Goal: Task Accomplishment & Management: Manage account settings

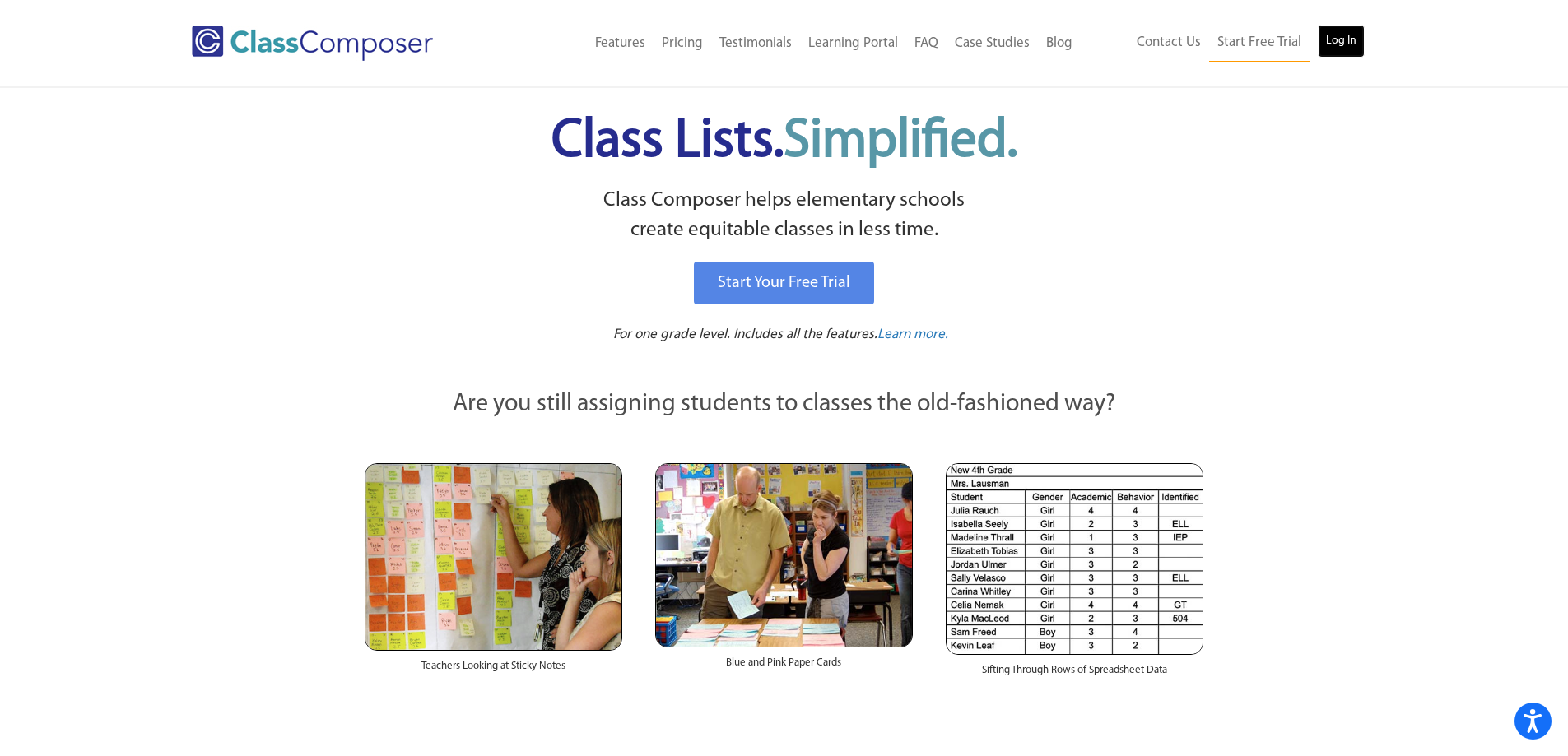
click at [1353, 47] on link "Log In" at bounding box center [1342, 41] width 47 height 33
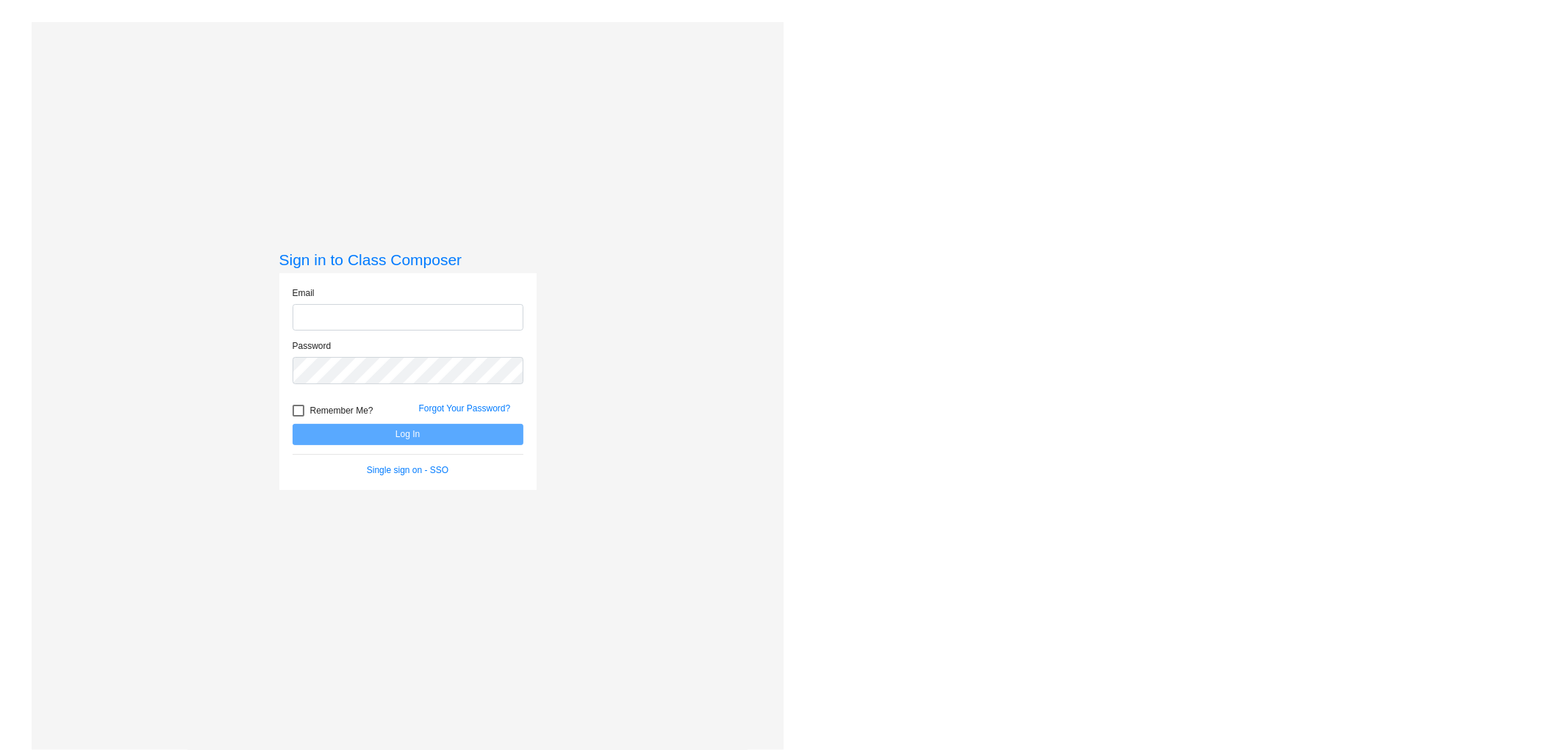
type input "[EMAIL_ADDRESS][DOMAIN_NAME]"
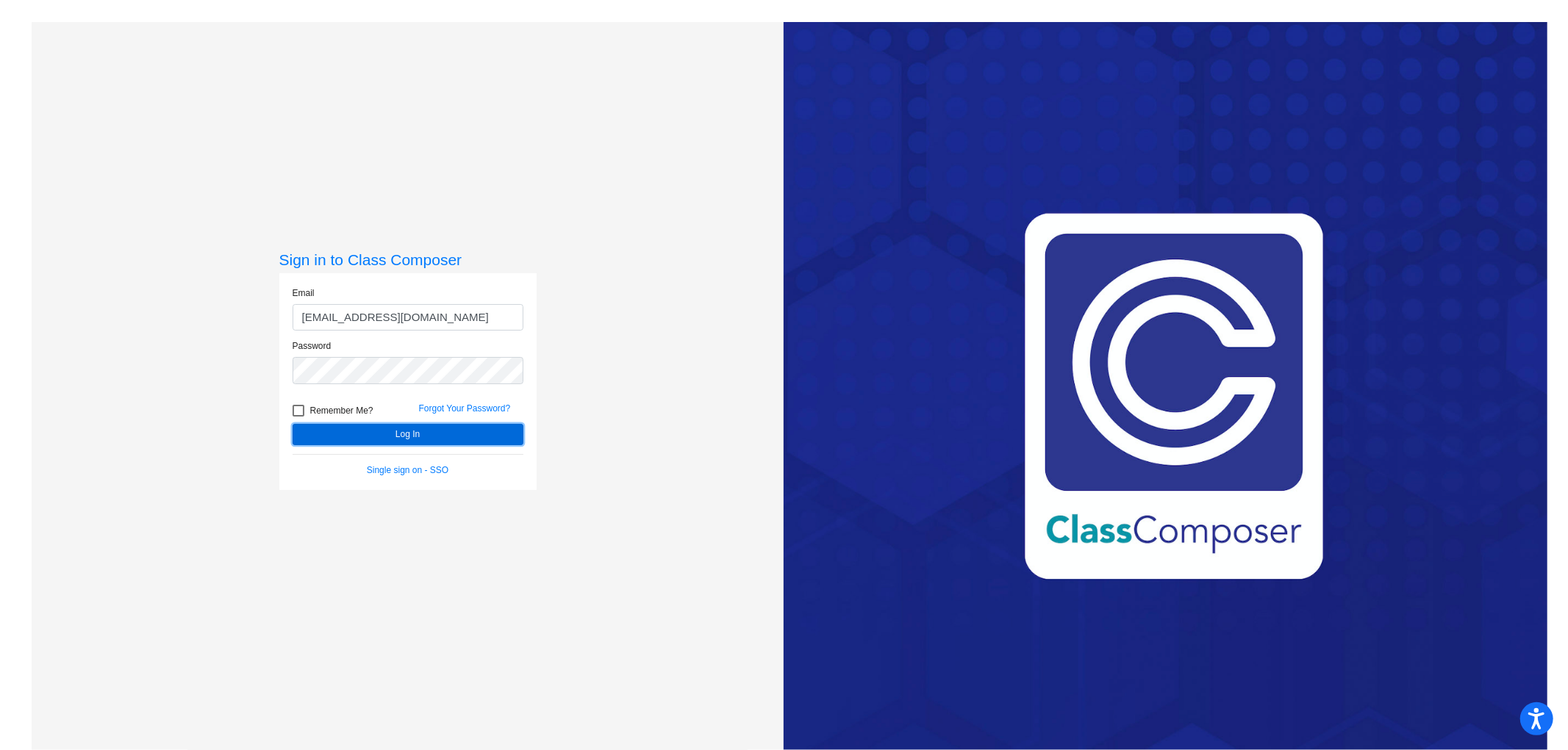
click at [385, 443] on button "Log In" at bounding box center [408, 434] width 231 height 21
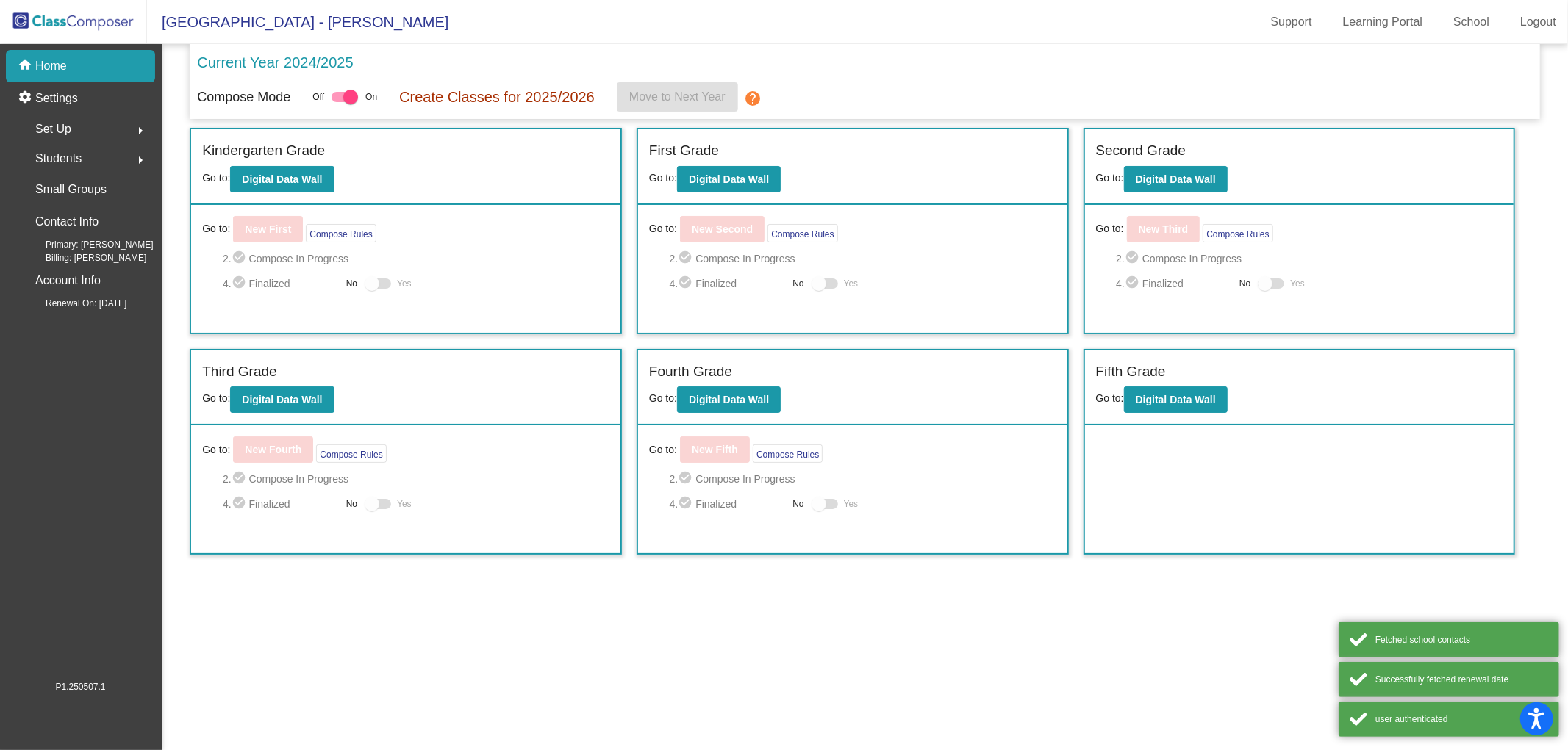
click at [317, 159] on label "Kindergarten Grade" at bounding box center [263, 151] width 123 height 21
click at [309, 179] on b "Digital Data Wall" at bounding box center [282, 179] width 80 height 11
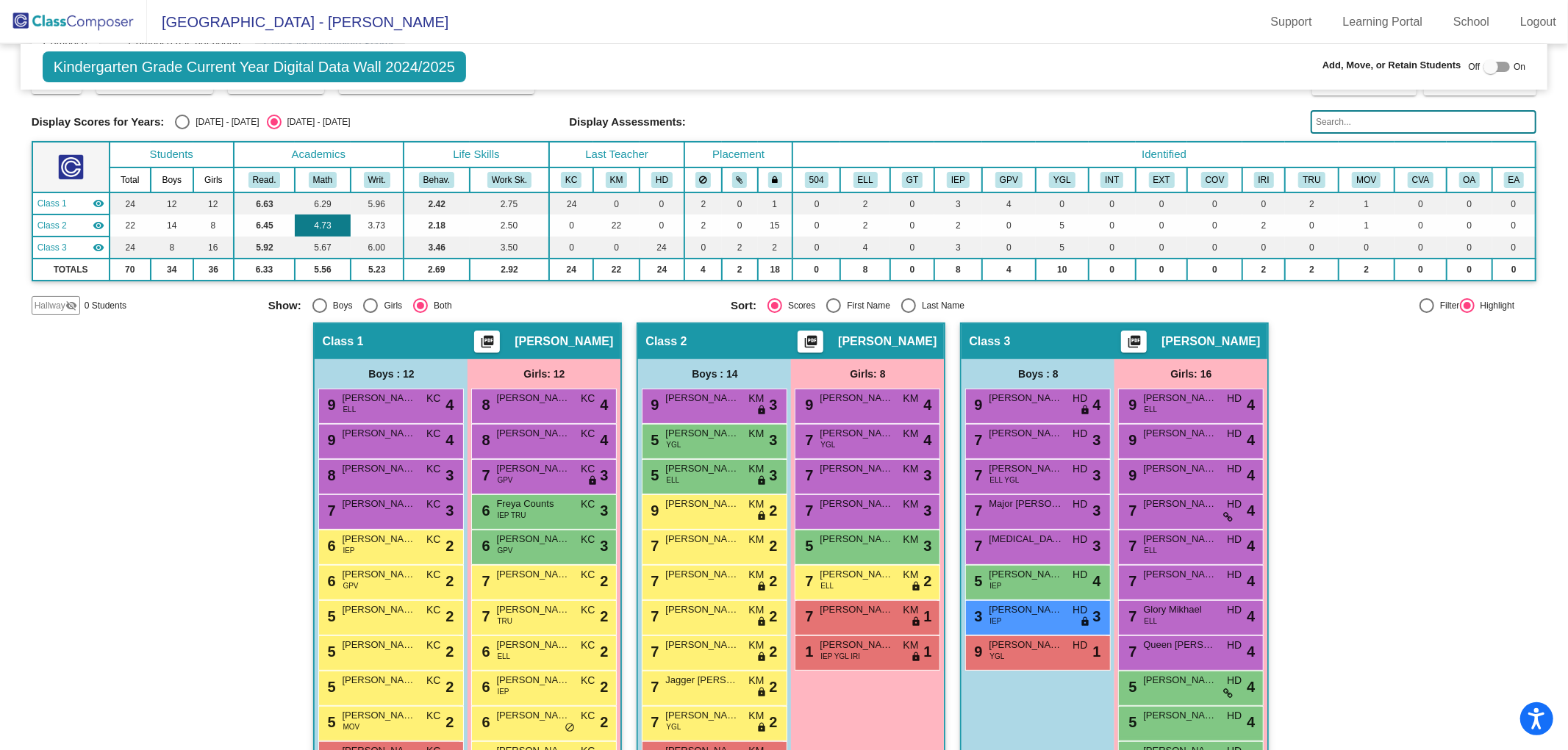
scroll to position [245, 0]
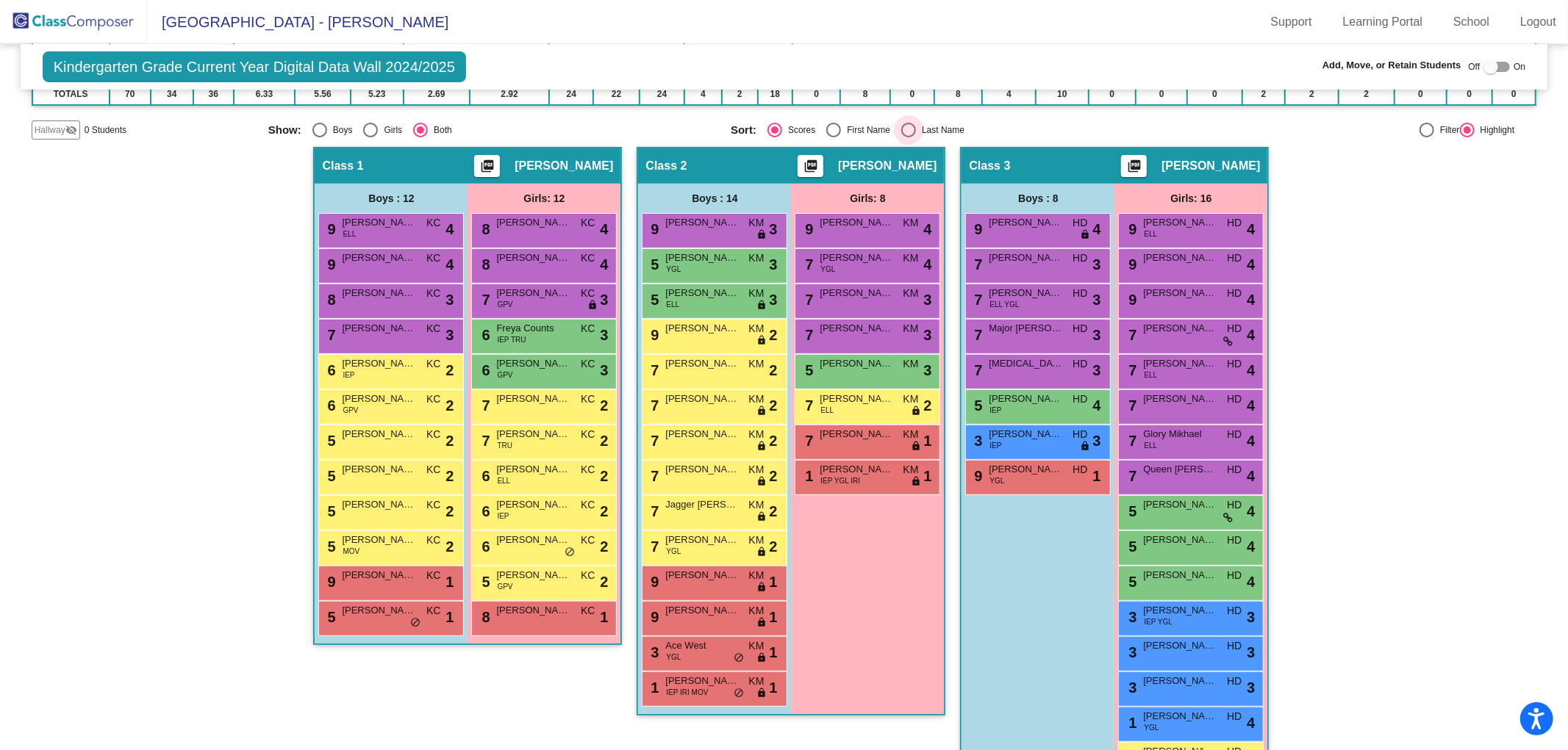
click at [905, 126] on div "Select an option" at bounding box center [909, 130] width 15 height 15
click at [908, 137] on input "Last Name" at bounding box center [908, 137] width 1 height 1
radio input "true"
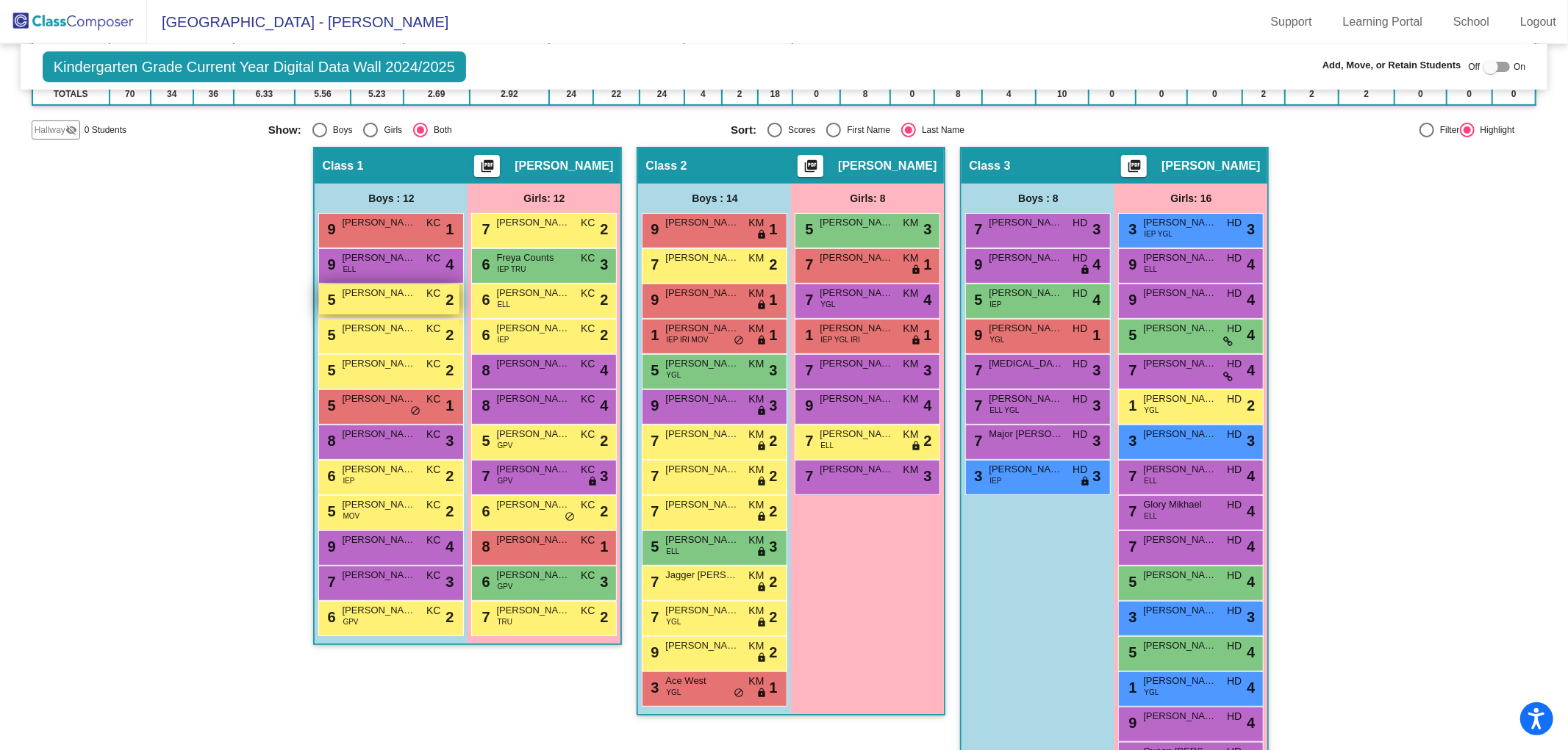
click at [358, 291] on span "[PERSON_NAME]" at bounding box center [378, 293] width 74 height 15
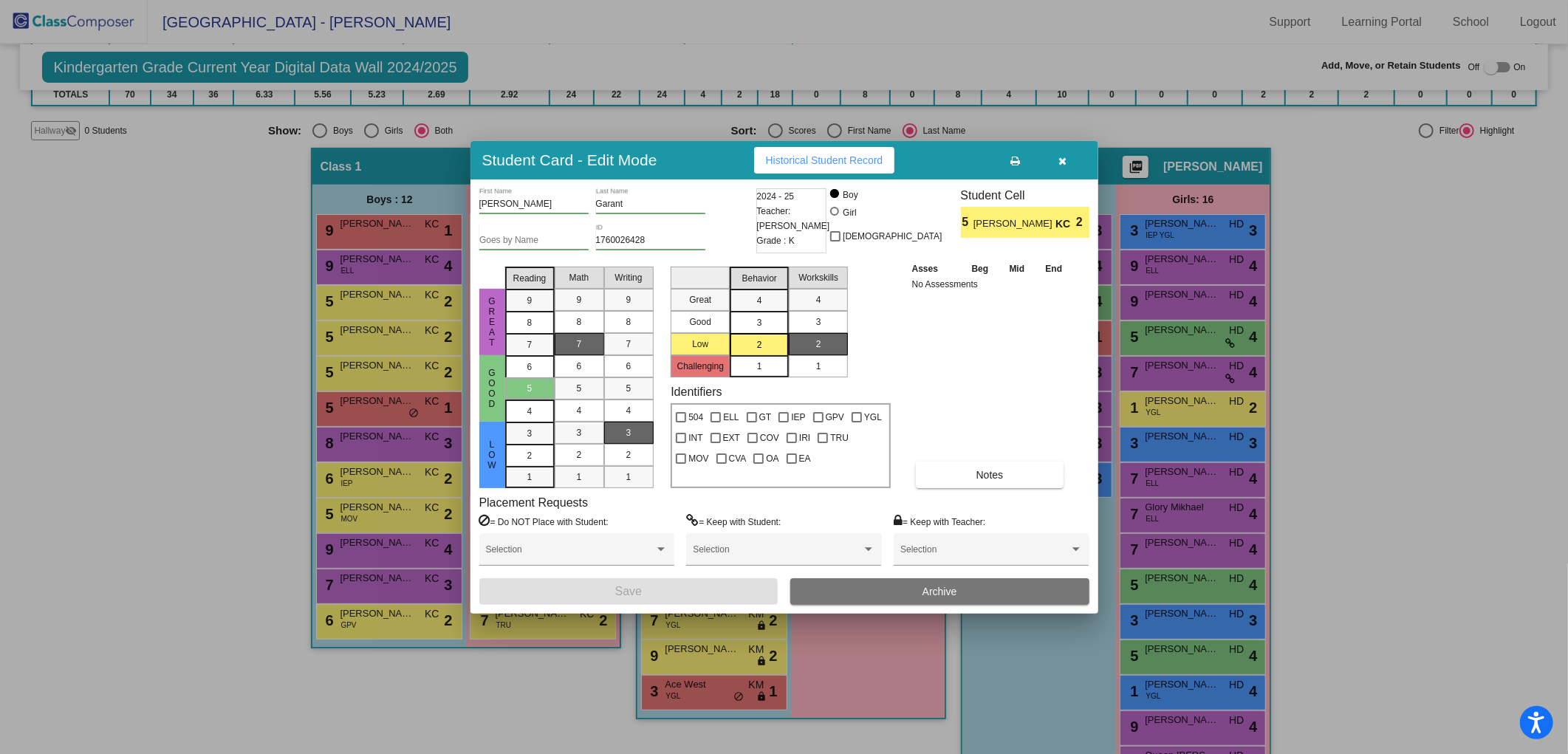
click at [976, 584] on button "Archive" at bounding box center [940, 592] width 299 height 27
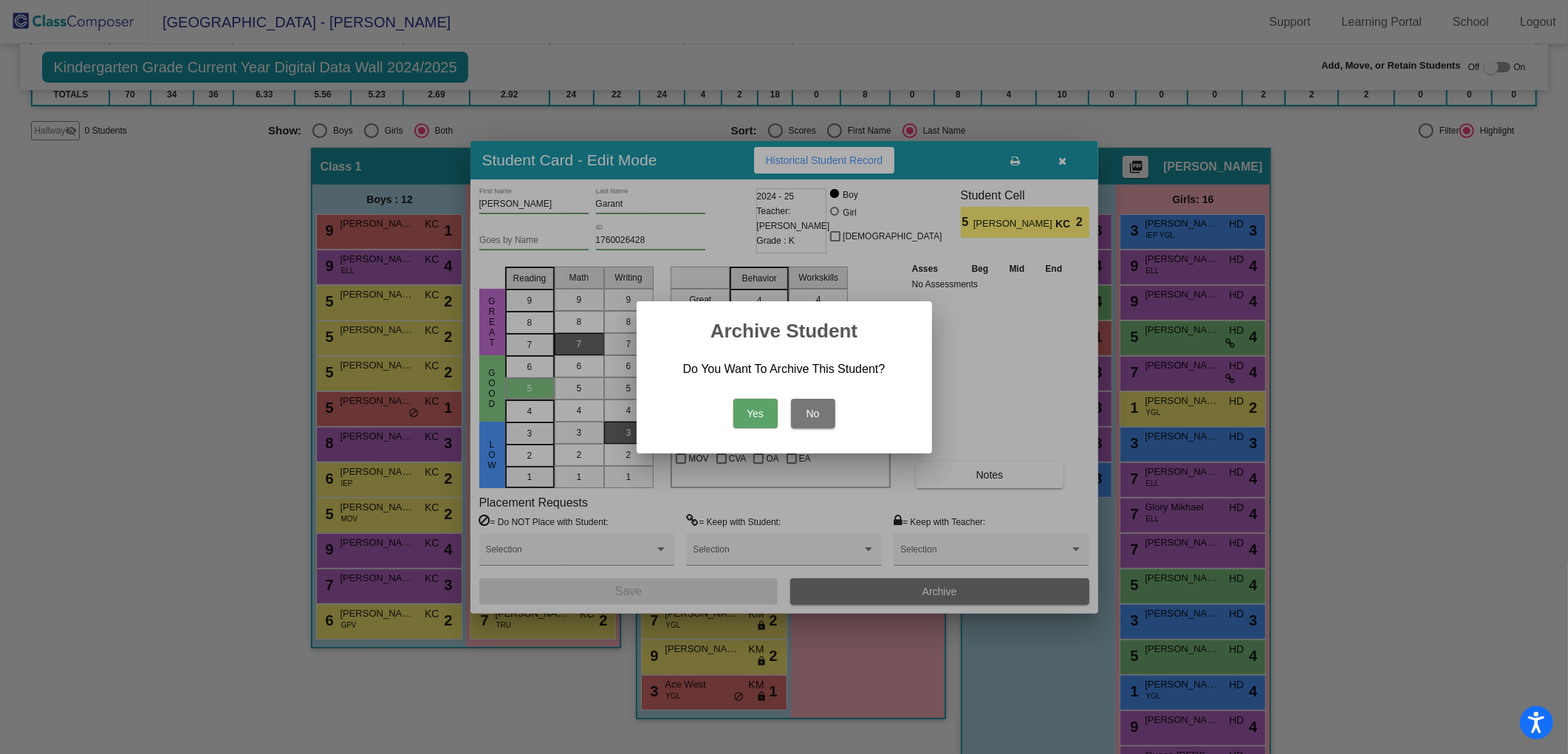
click at [757, 405] on button "Yes" at bounding box center [755, 414] width 44 height 29
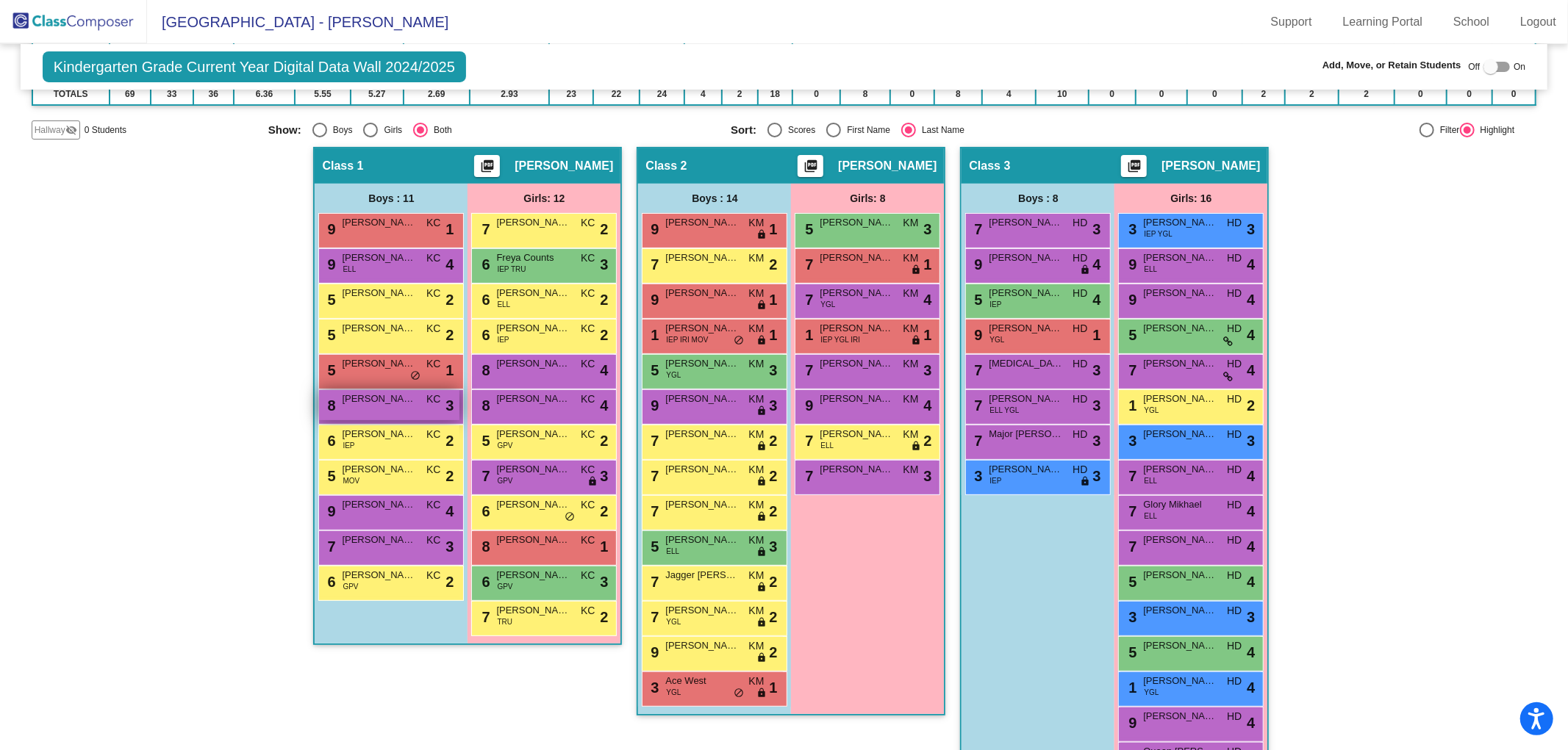
click at [369, 403] on div "8 Noah Kreft KC lock do_not_disturb_alt 3" at bounding box center [389, 405] width 140 height 30
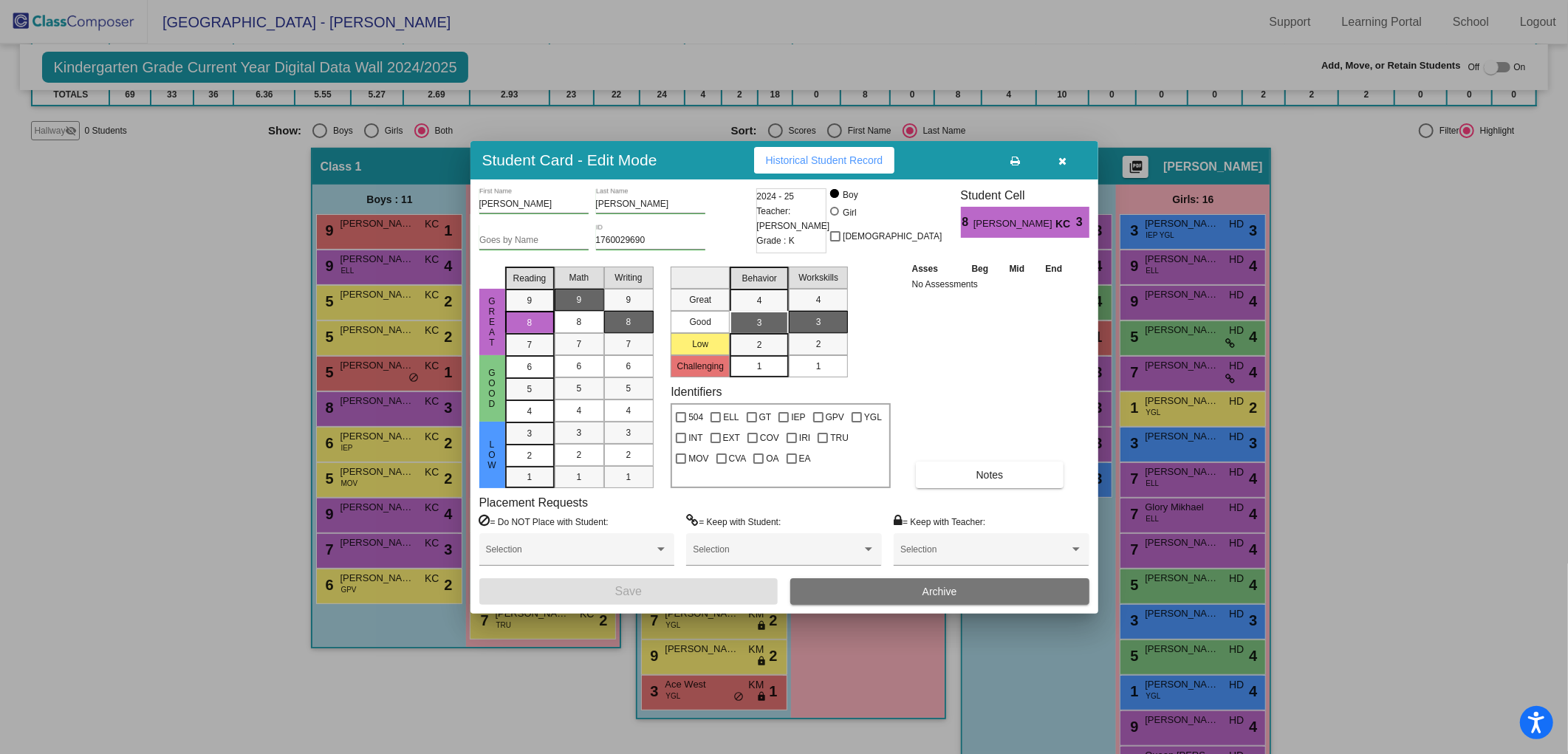
click at [931, 594] on span "Archive" at bounding box center [940, 592] width 35 height 11
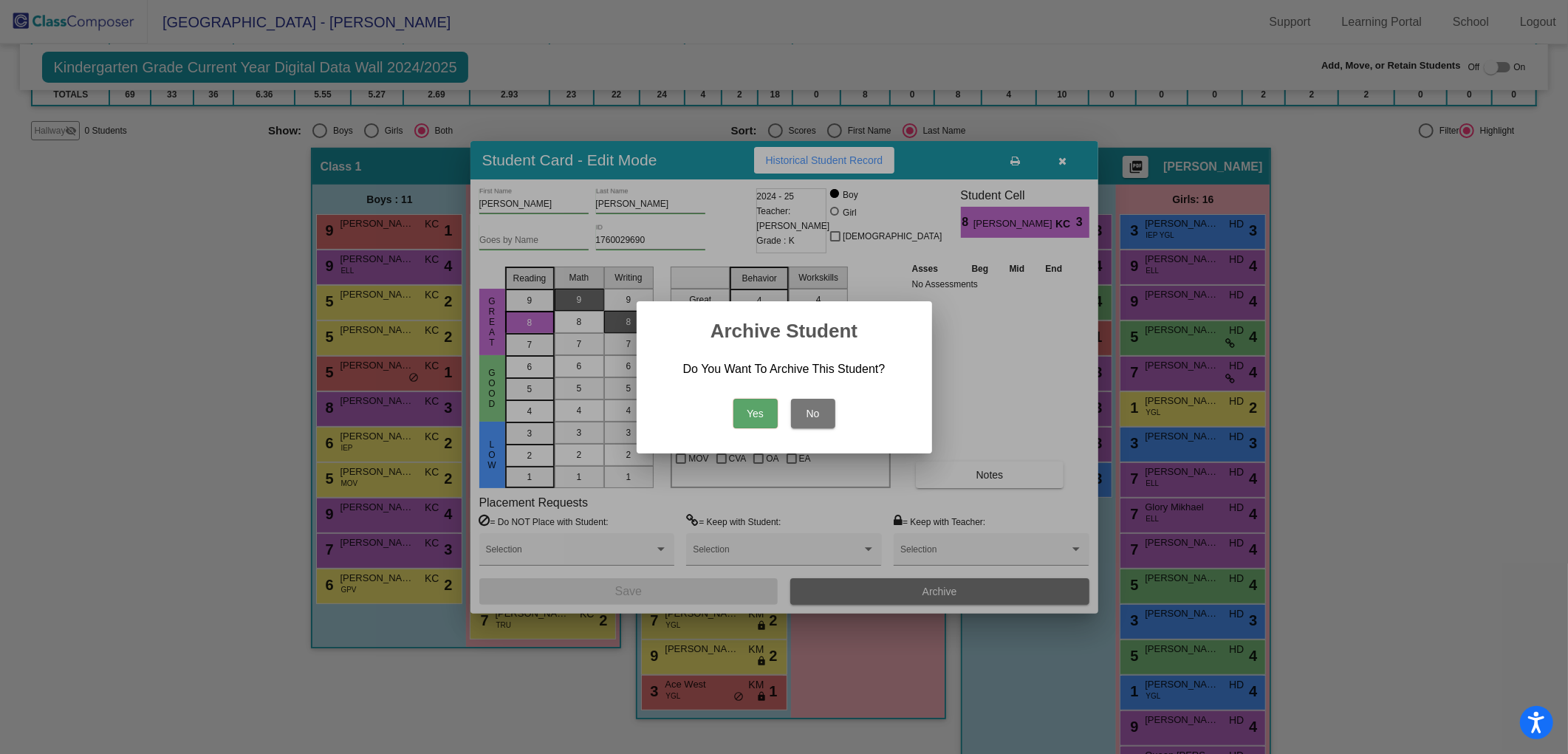
click at [755, 405] on button "Yes" at bounding box center [755, 414] width 44 height 29
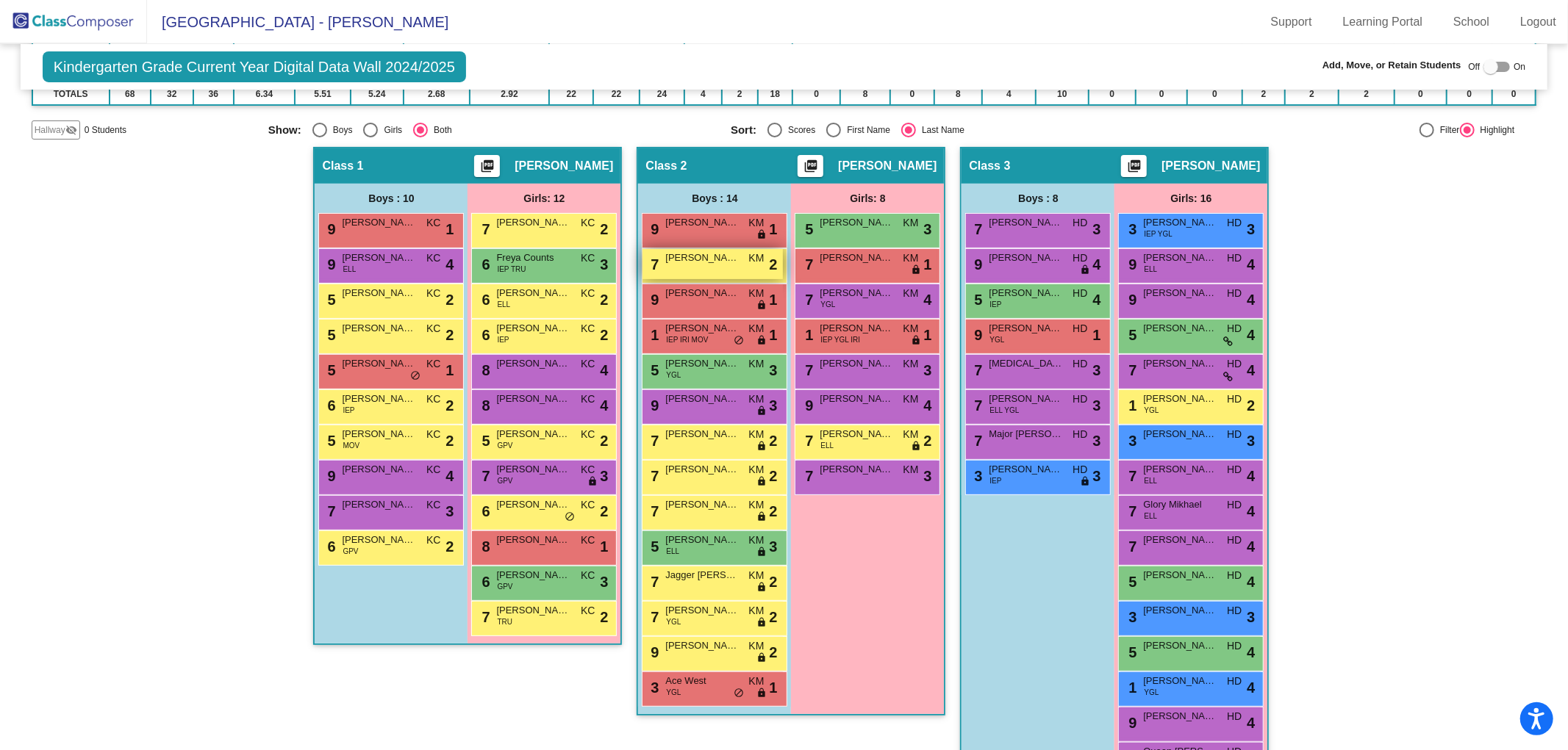
click at [713, 263] on div "7 Bennett Boyer KM lock do_not_disturb_alt 2" at bounding box center [712, 264] width 140 height 30
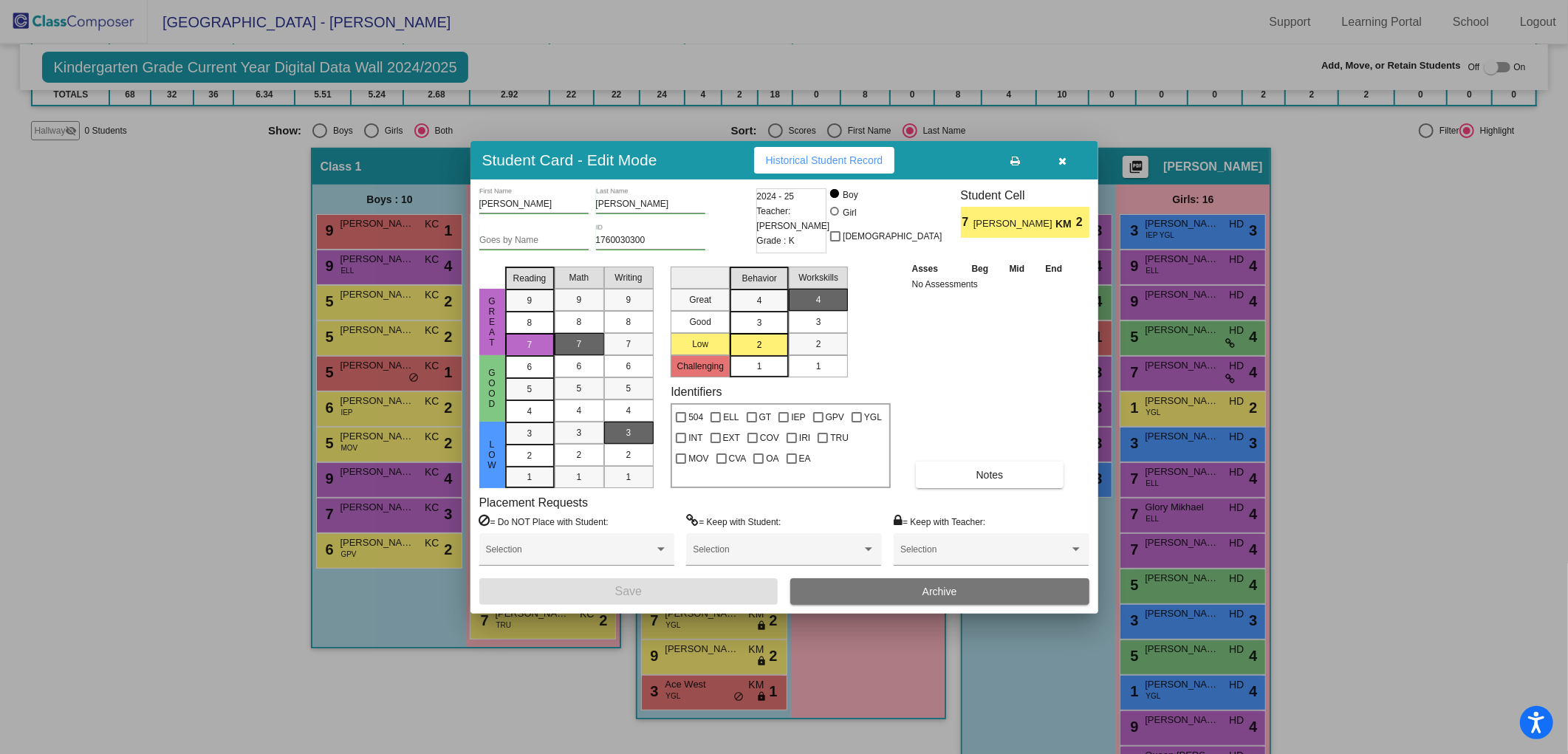
click at [1017, 582] on button "Archive" at bounding box center [940, 592] width 299 height 27
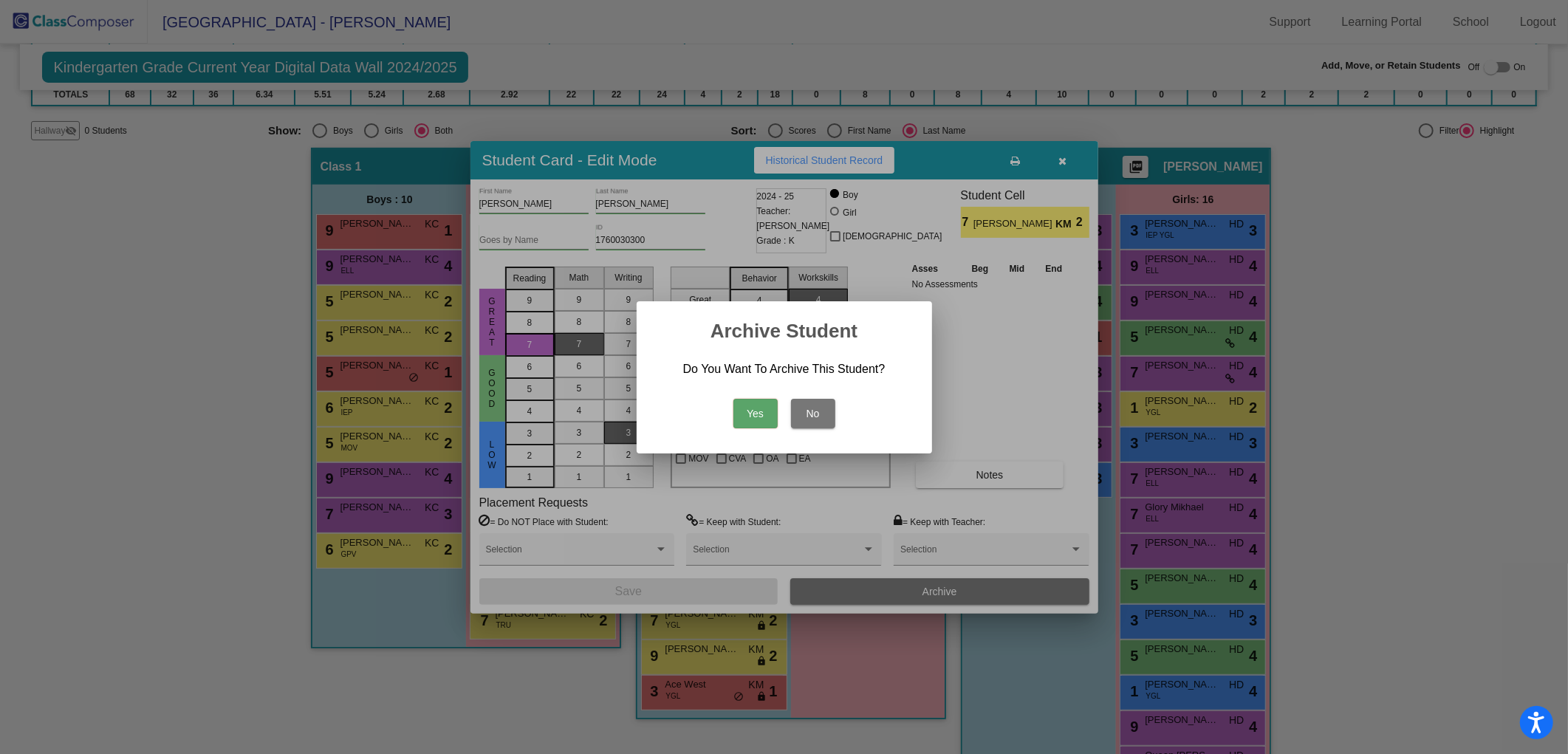
click at [751, 415] on button "Yes" at bounding box center [755, 414] width 44 height 29
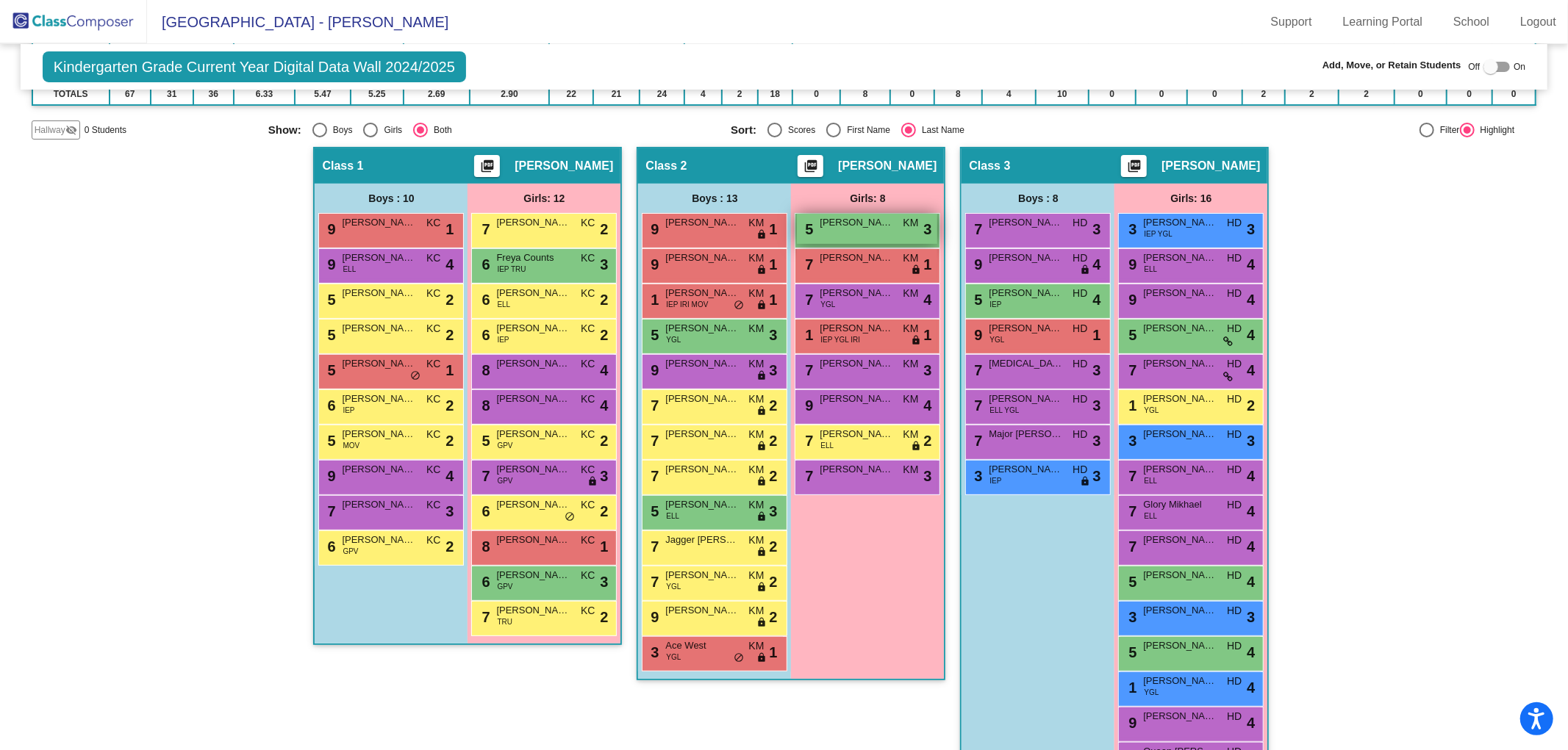
click at [858, 226] on div "5 Lola Borowski KM lock do_not_disturb_alt 3" at bounding box center [867, 228] width 140 height 30
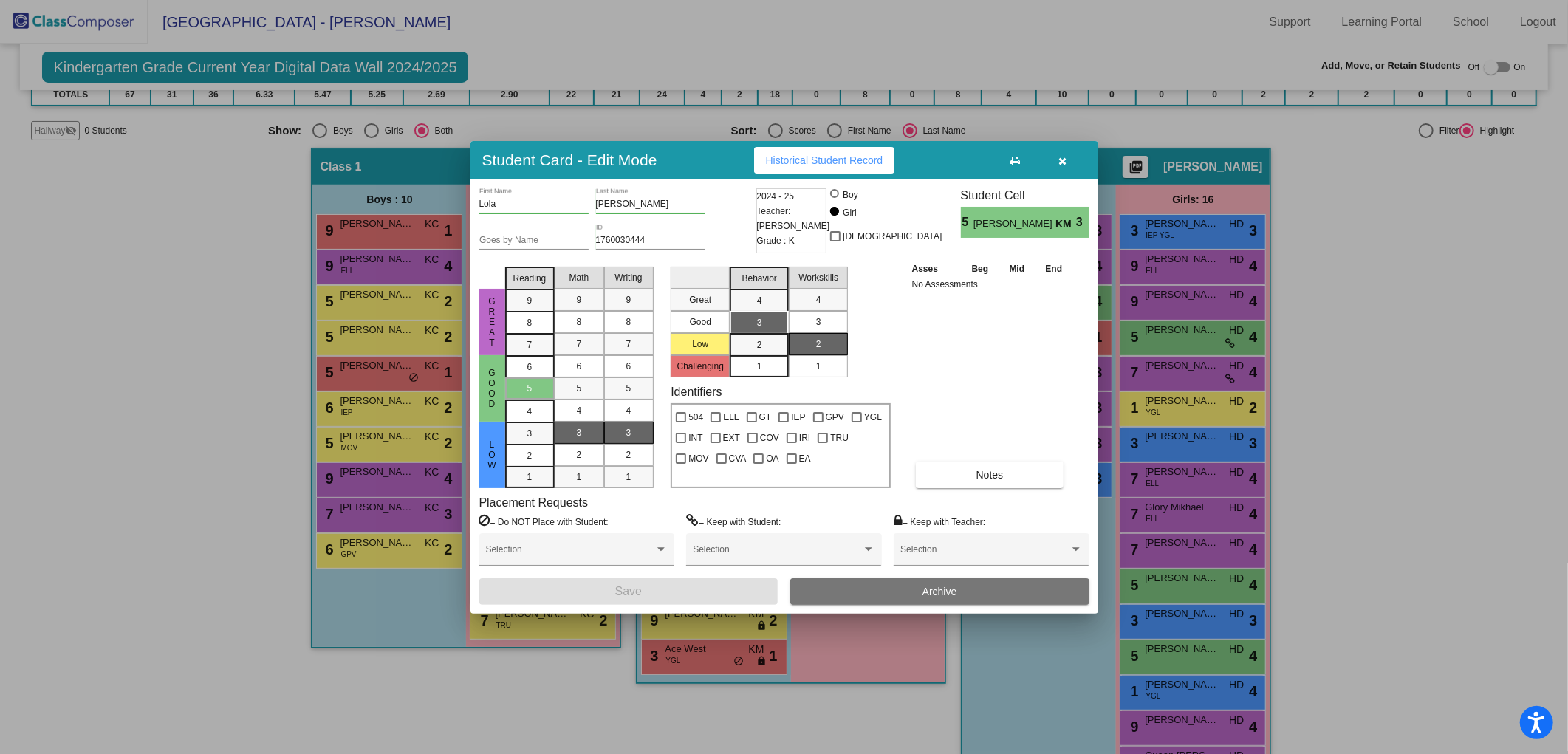
click at [1009, 612] on div "Lola First Name Borowski Last Name Goes by Name 1760030444 ID 2024 - 25 Teacher…" at bounding box center [785, 397] width 628 height 434
click at [1005, 597] on button "Archive" at bounding box center [940, 592] width 299 height 27
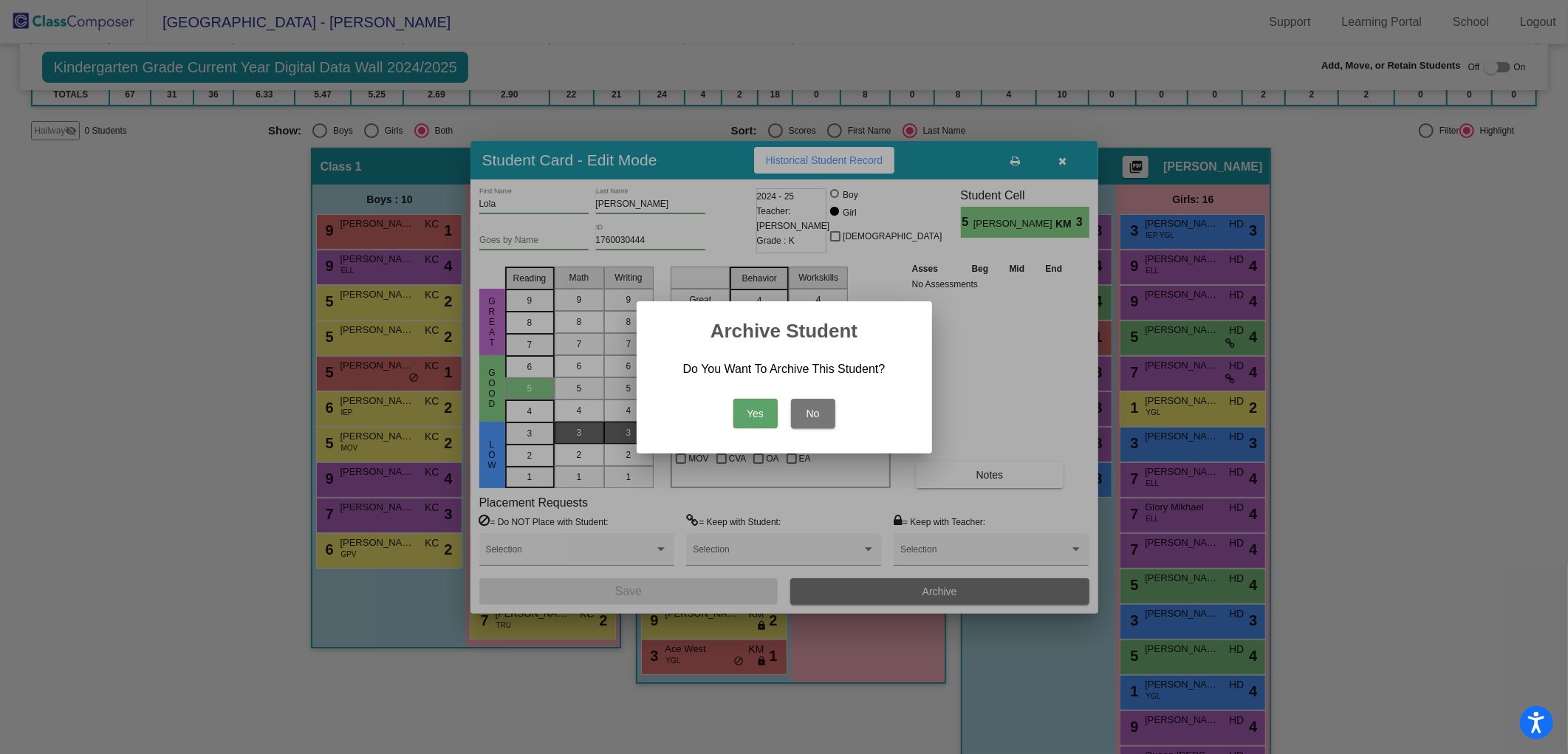
click at [736, 410] on button "Yes" at bounding box center [755, 414] width 44 height 29
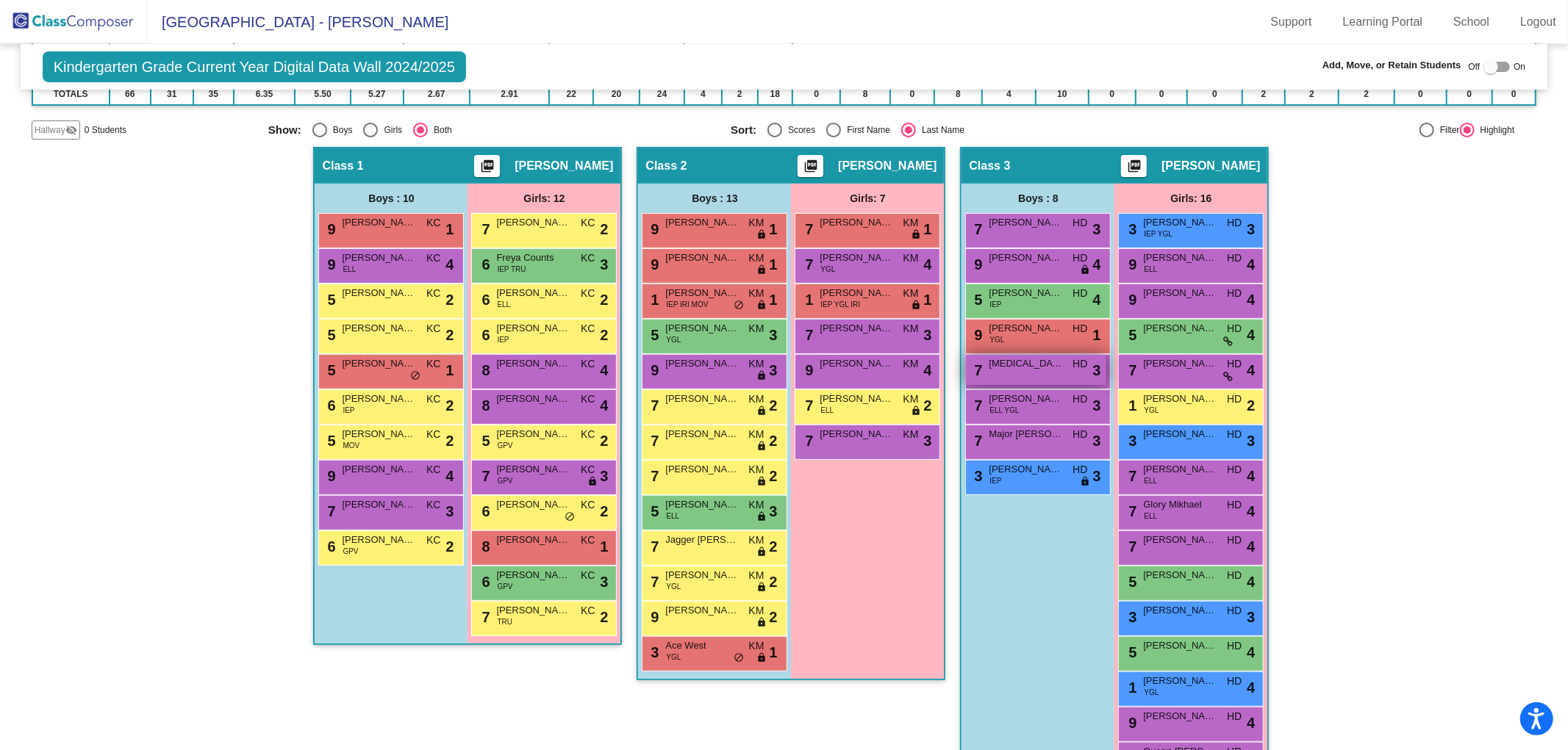
click at [1010, 375] on div "7 Errin Wilson HD lock do_not_disturb_alt 3" at bounding box center [1036, 369] width 140 height 30
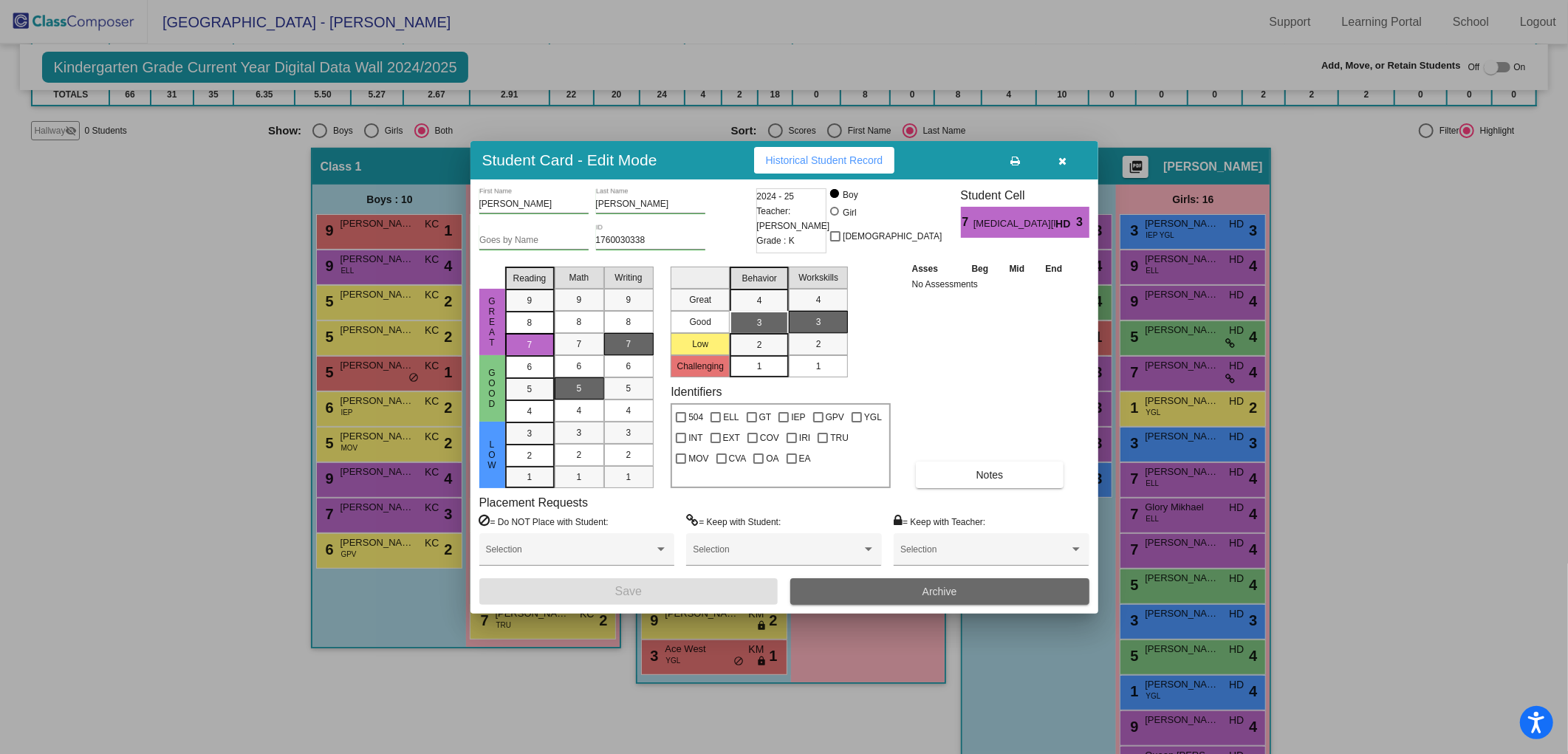
click at [953, 599] on button "Archive" at bounding box center [940, 592] width 299 height 27
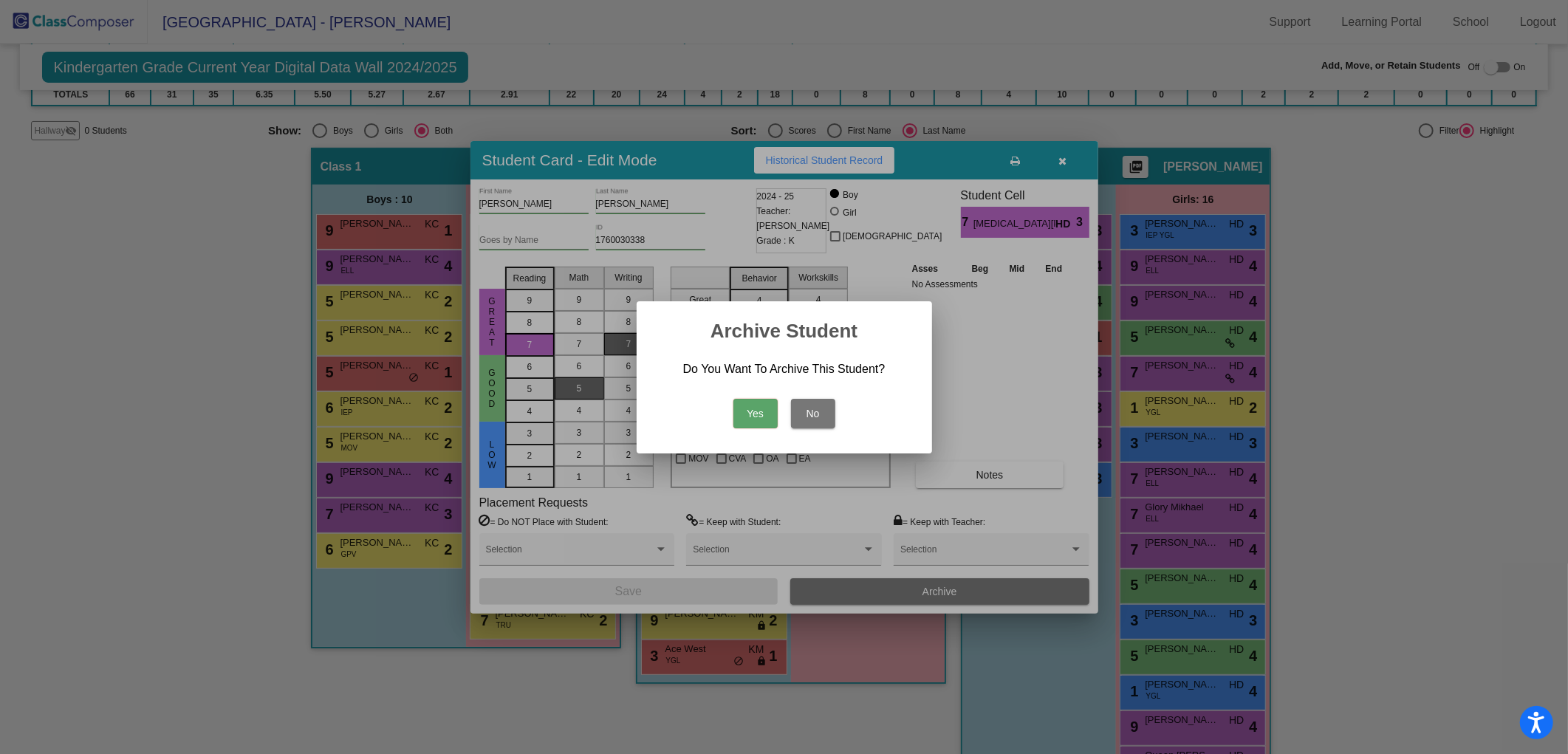
click at [741, 416] on button "Yes" at bounding box center [755, 414] width 44 height 29
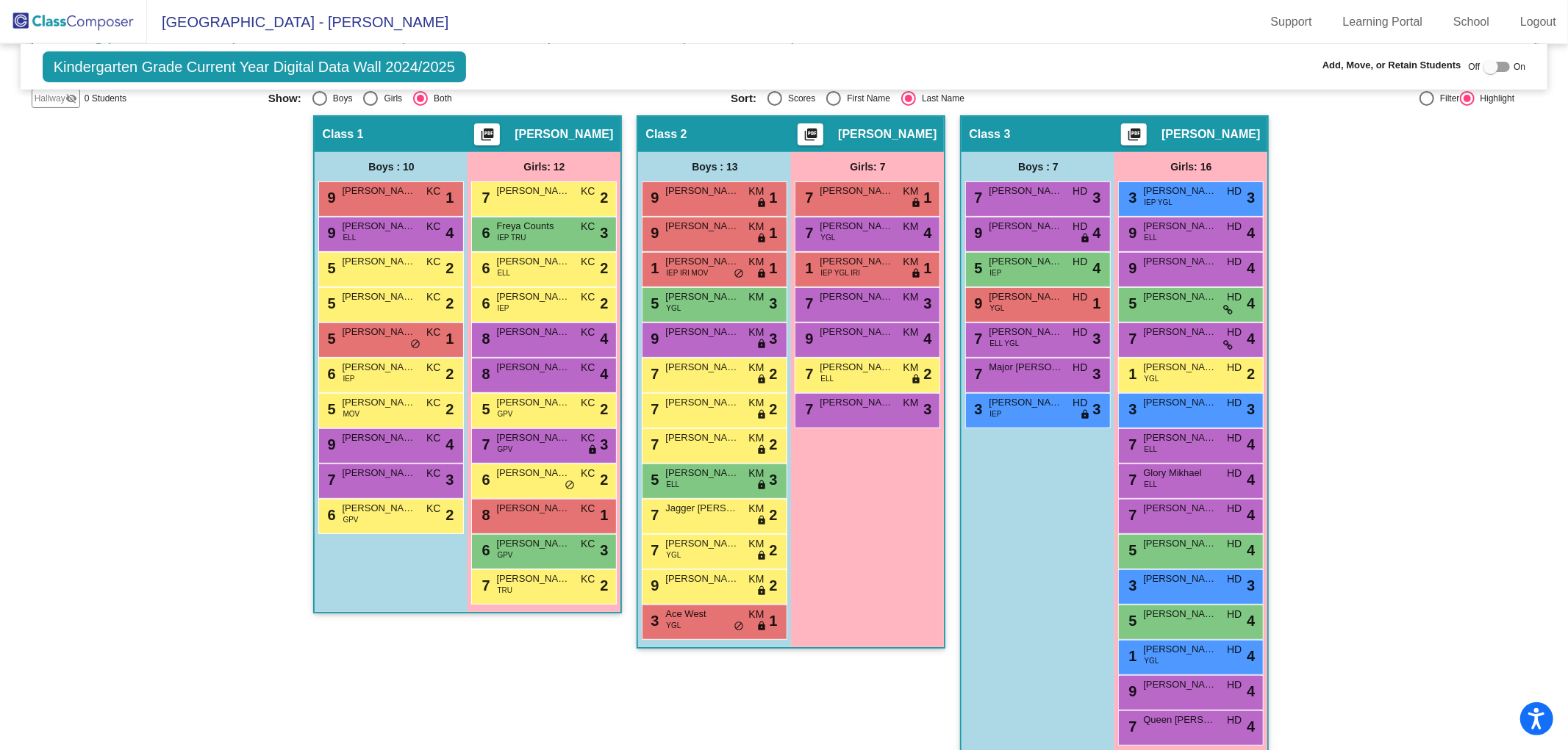
scroll to position [291, 0]
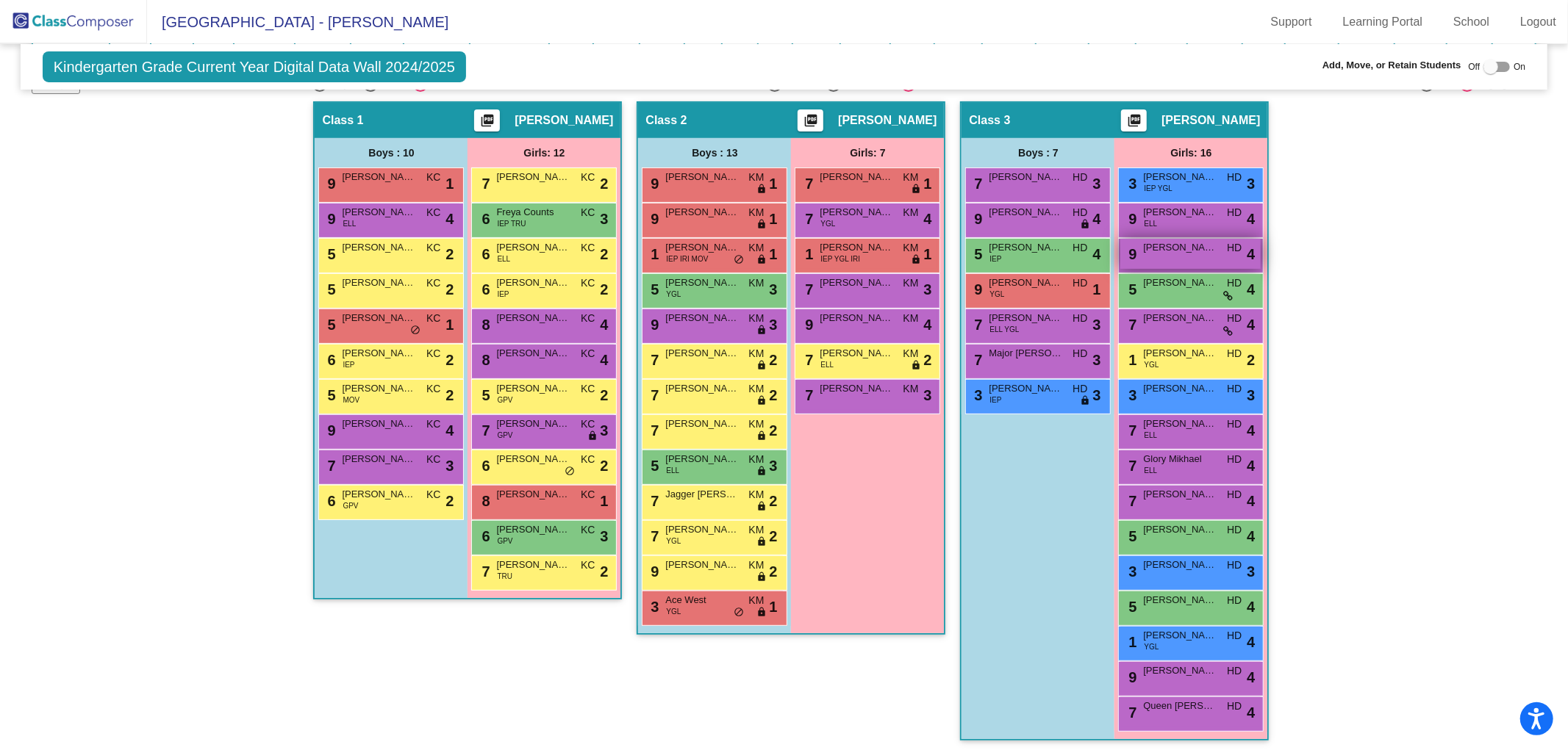
click at [1177, 248] on span "Ilirijana Cacaj" at bounding box center [1180, 248] width 74 height 15
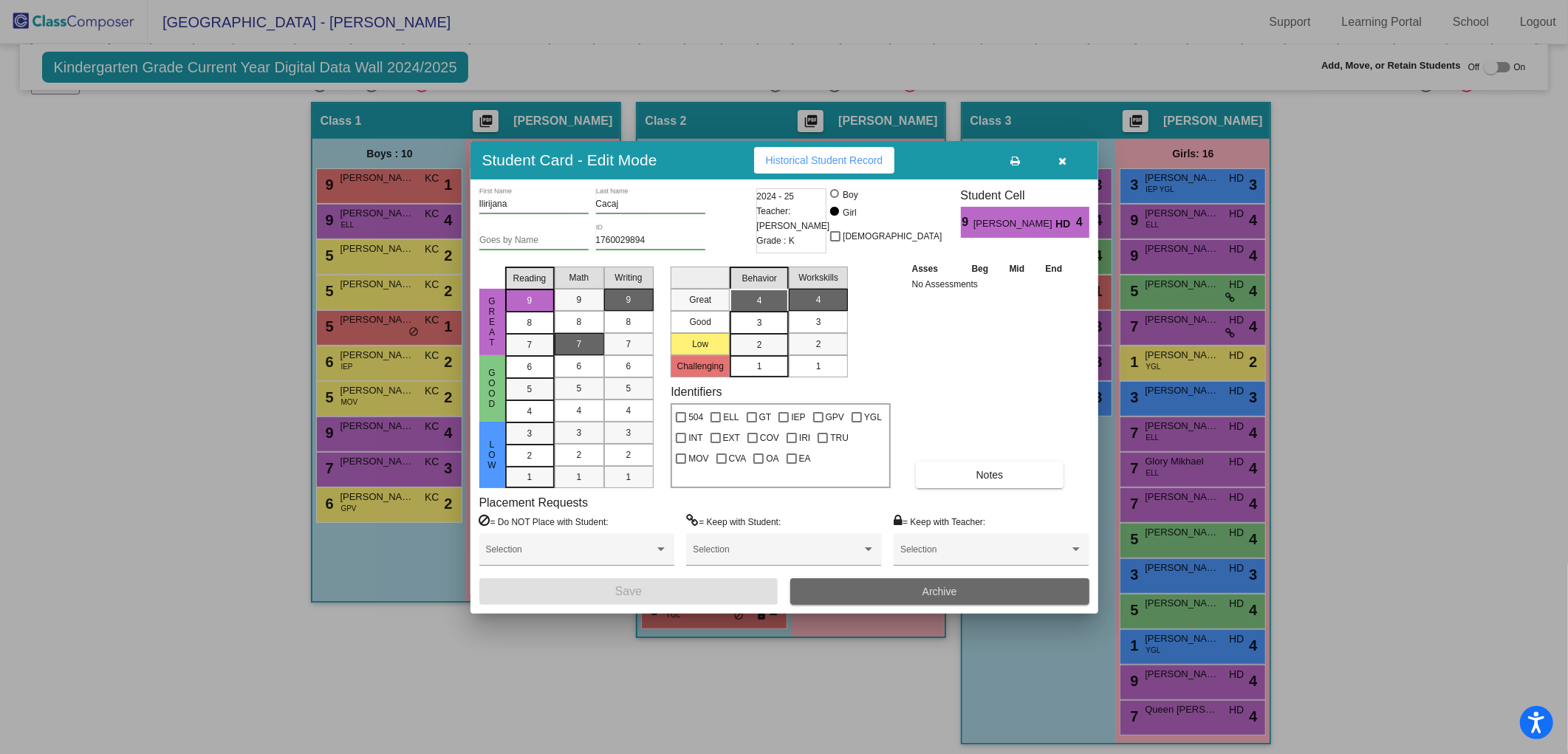
click at [951, 599] on button "Archive" at bounding box center [940, 592] width 299 height 27
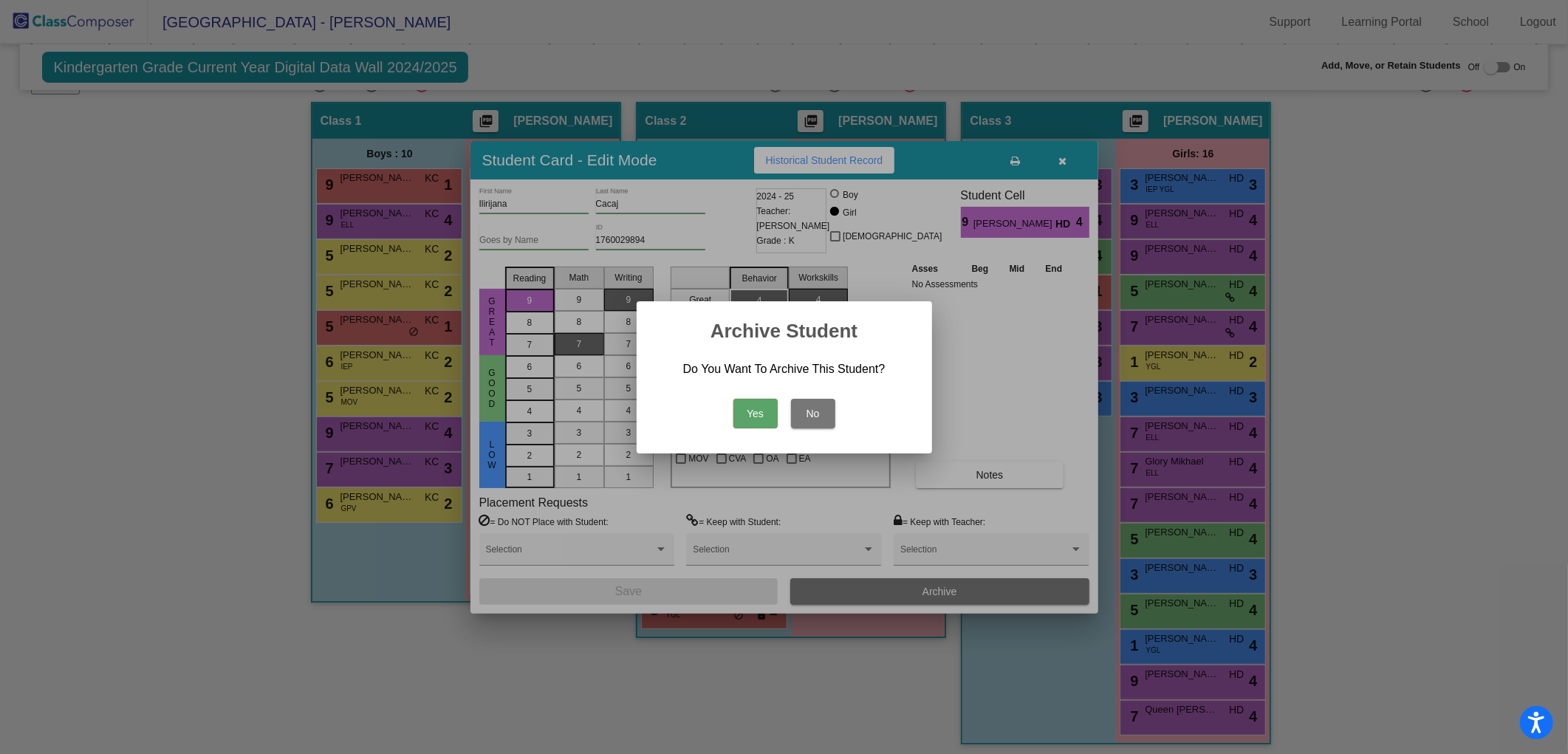
click at [752, 421] on button "Yes" at bounding box center [755, 414] width 44 height 29
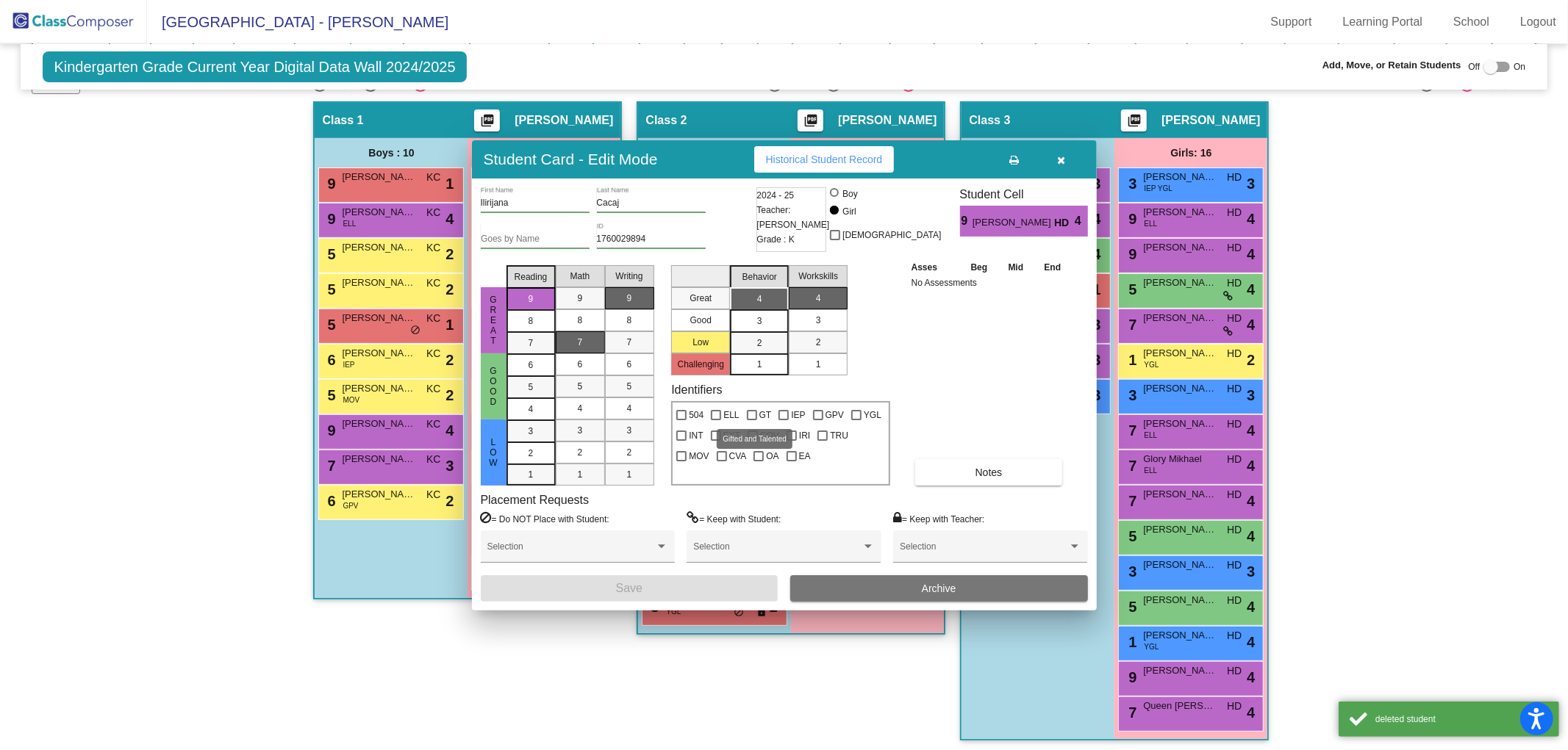
scroll to position [255, 0]
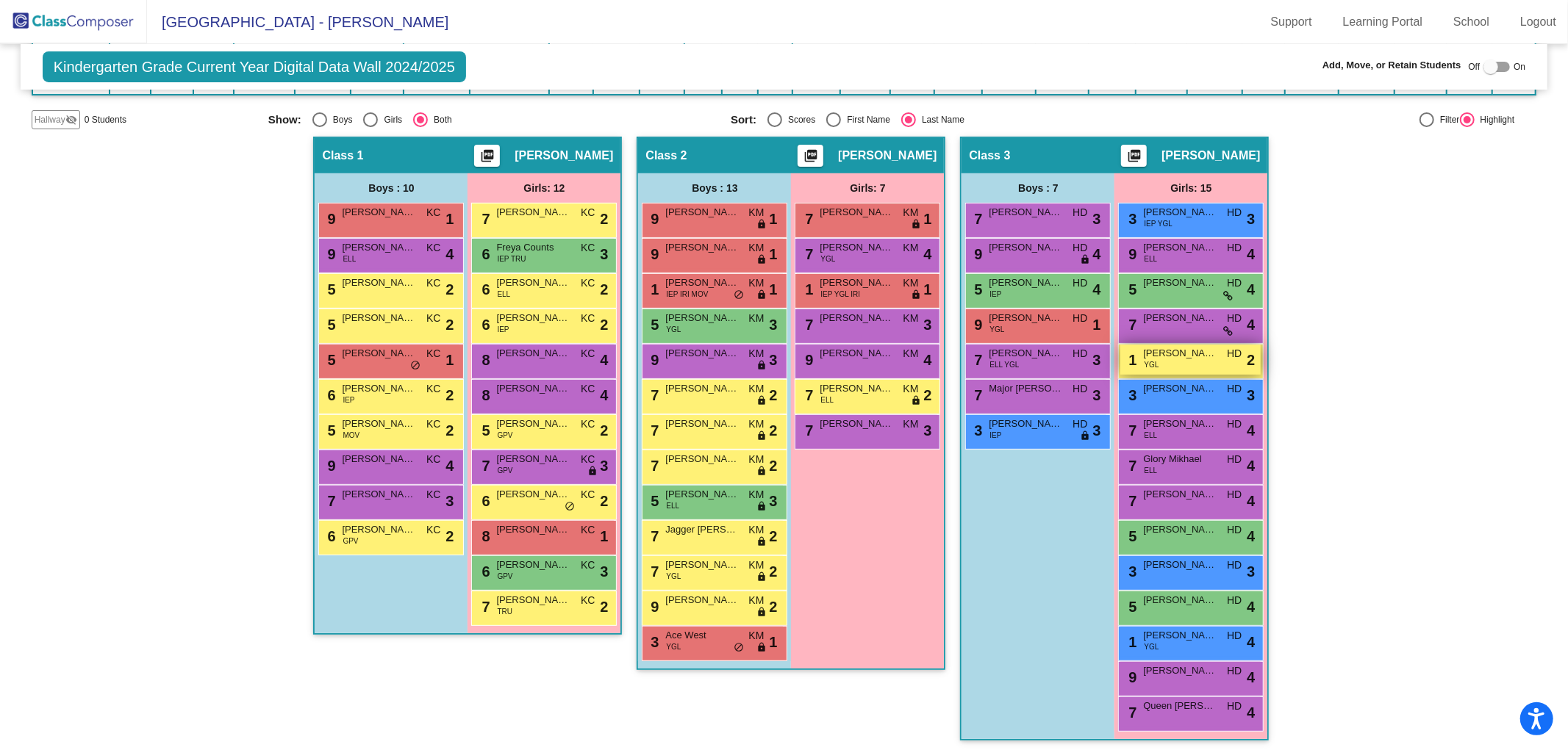
click at [1181, 356] on span "D'iora Evans" at bounding box center [1180, 353] width 74 height 15
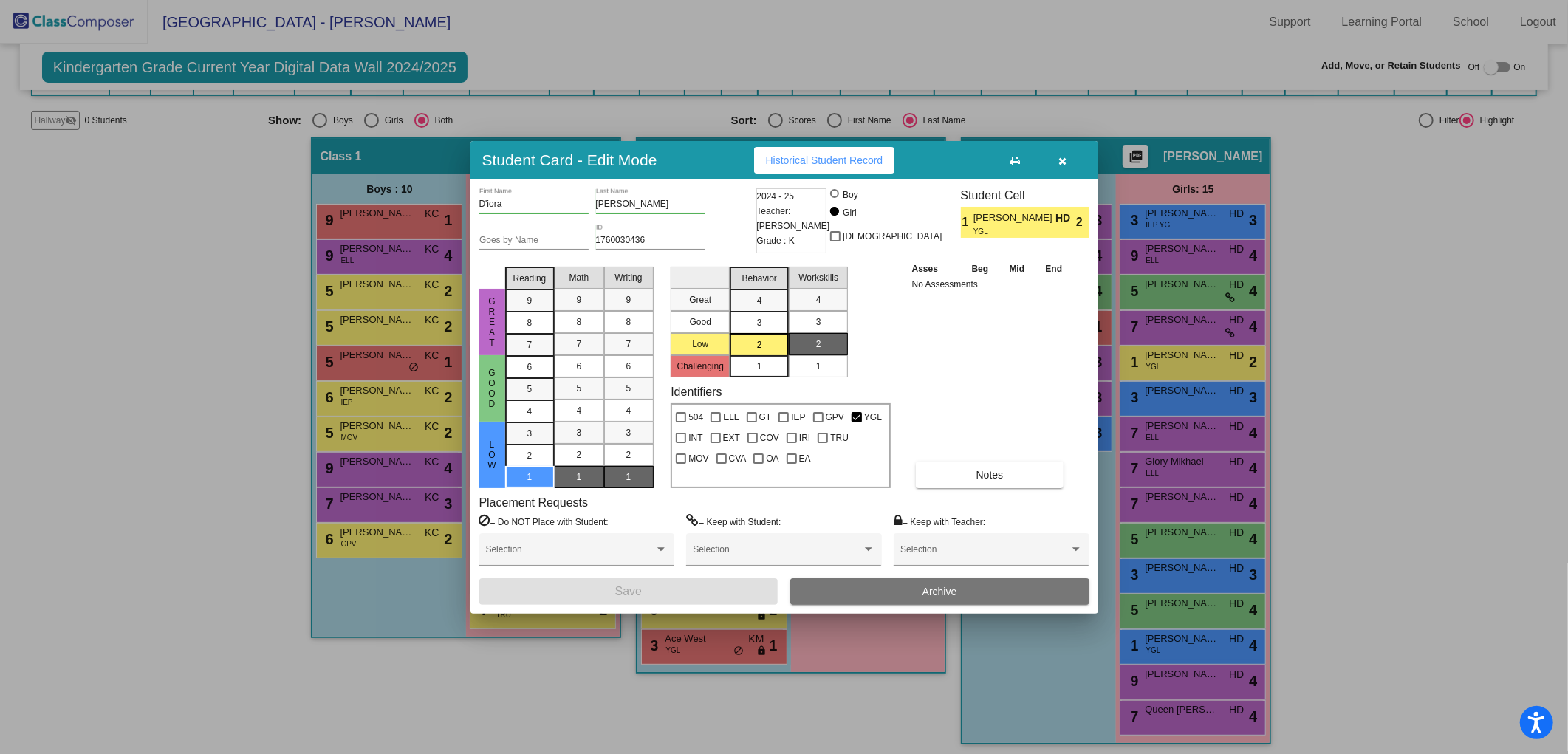
click at [969, 608] on div "D'iora First Name Evans Last Name Goes by Name 1760030436 ID 2024 - 25 Teacher:…" at bounding box center [785, 397] width 628 height 434
click at [969, 600] on button "Archive" at bounding box center [940, 592] width 299 height 27
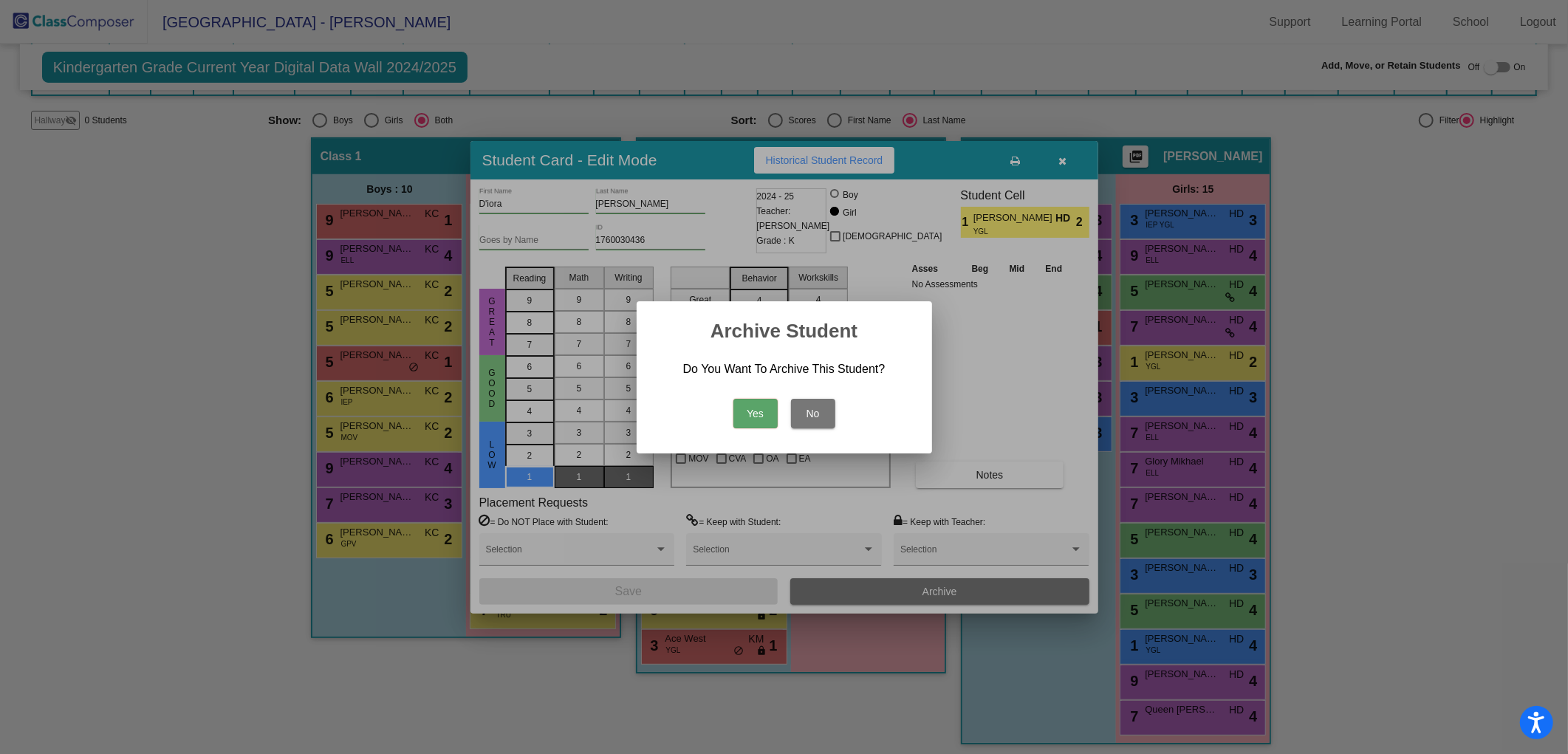
click at [750, 418] on button "Yes" at bounding box center [755, 414] width 44 height 29
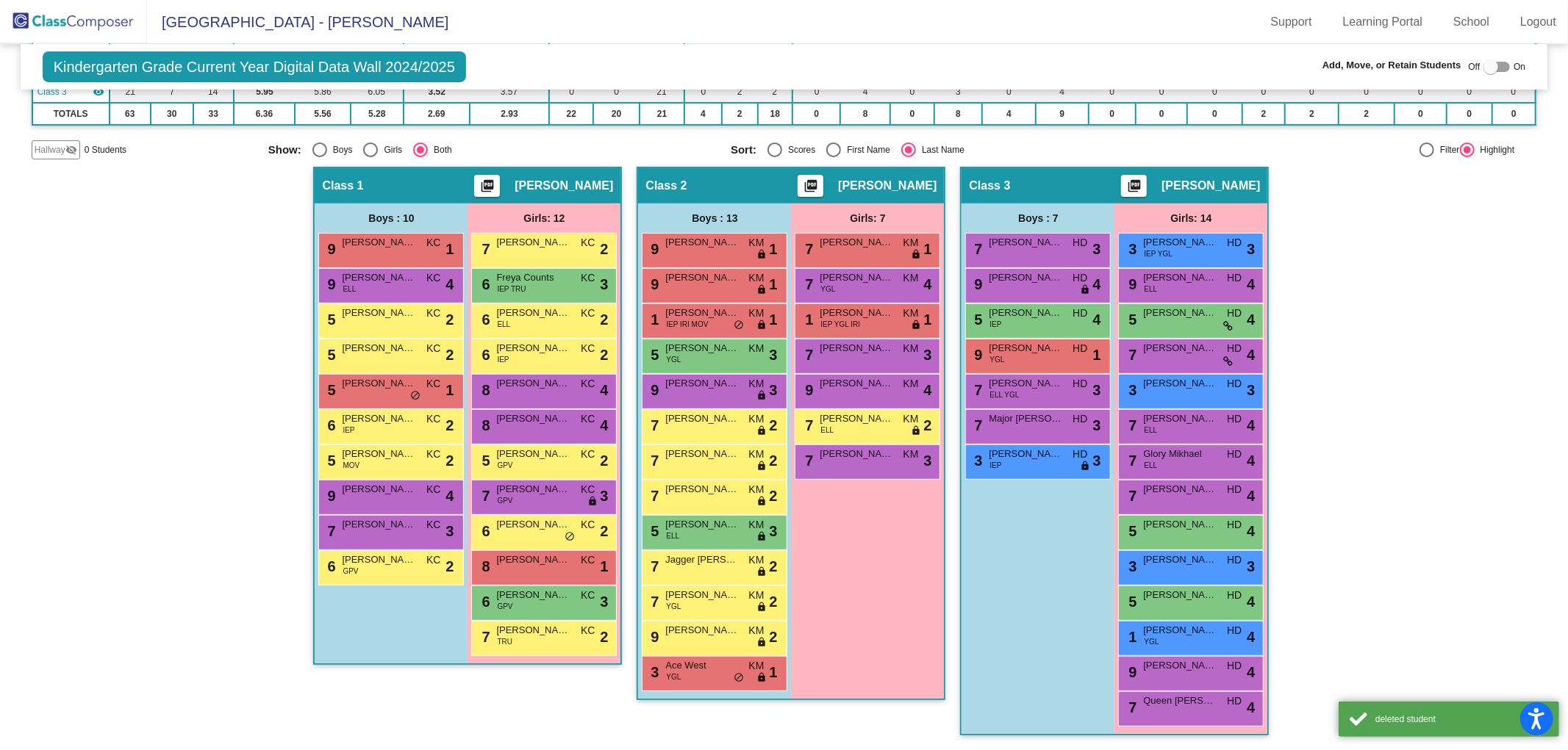
scroll to position [221, 0]
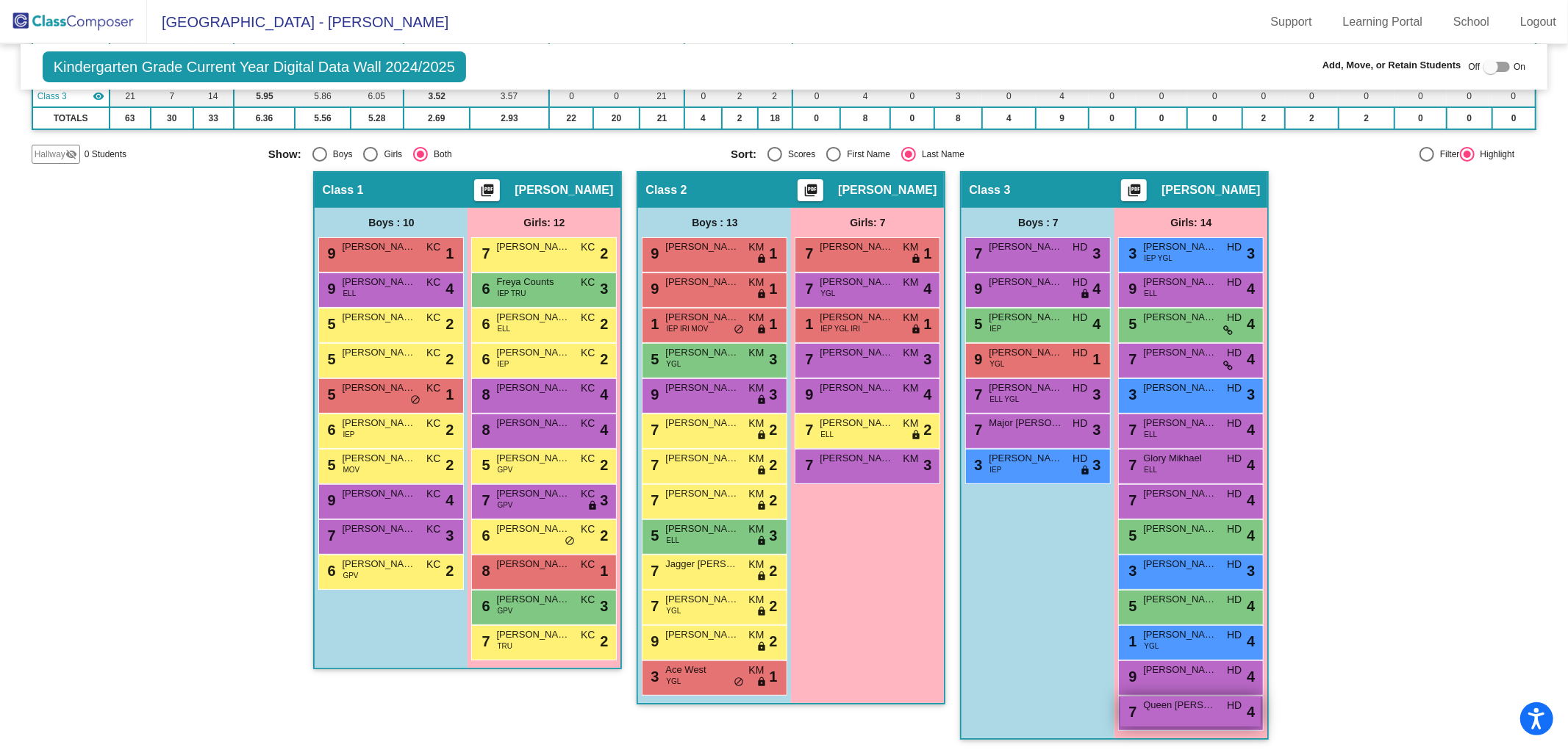
click at [1165, 713] on div "7 Queen Woods HD lock do_not_disturb_alt 4" at bounding box center [1190, 711] width 140 height 30
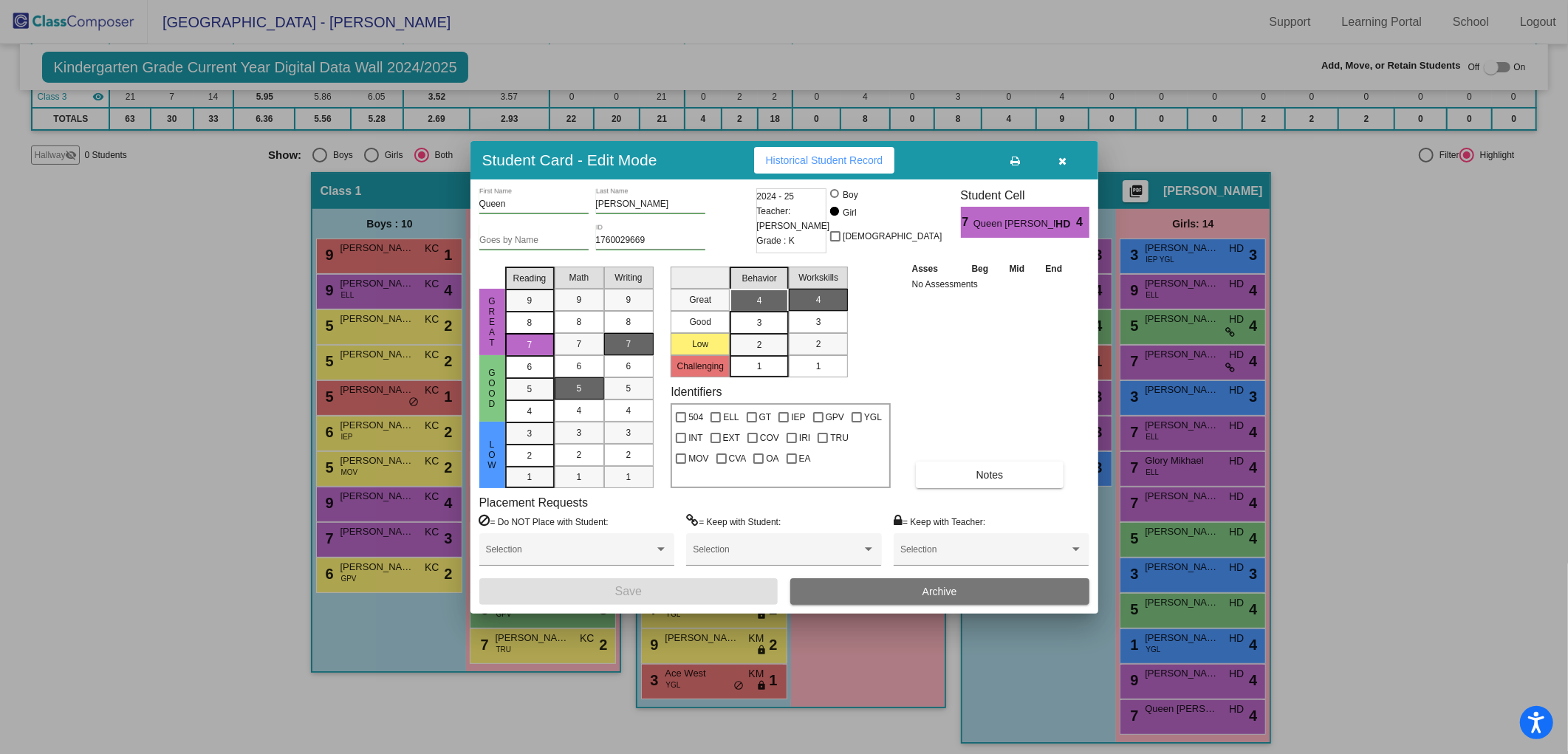
click at [1005, 589] on button "Archive" at bounding box center [940, 592] width 299 height 27
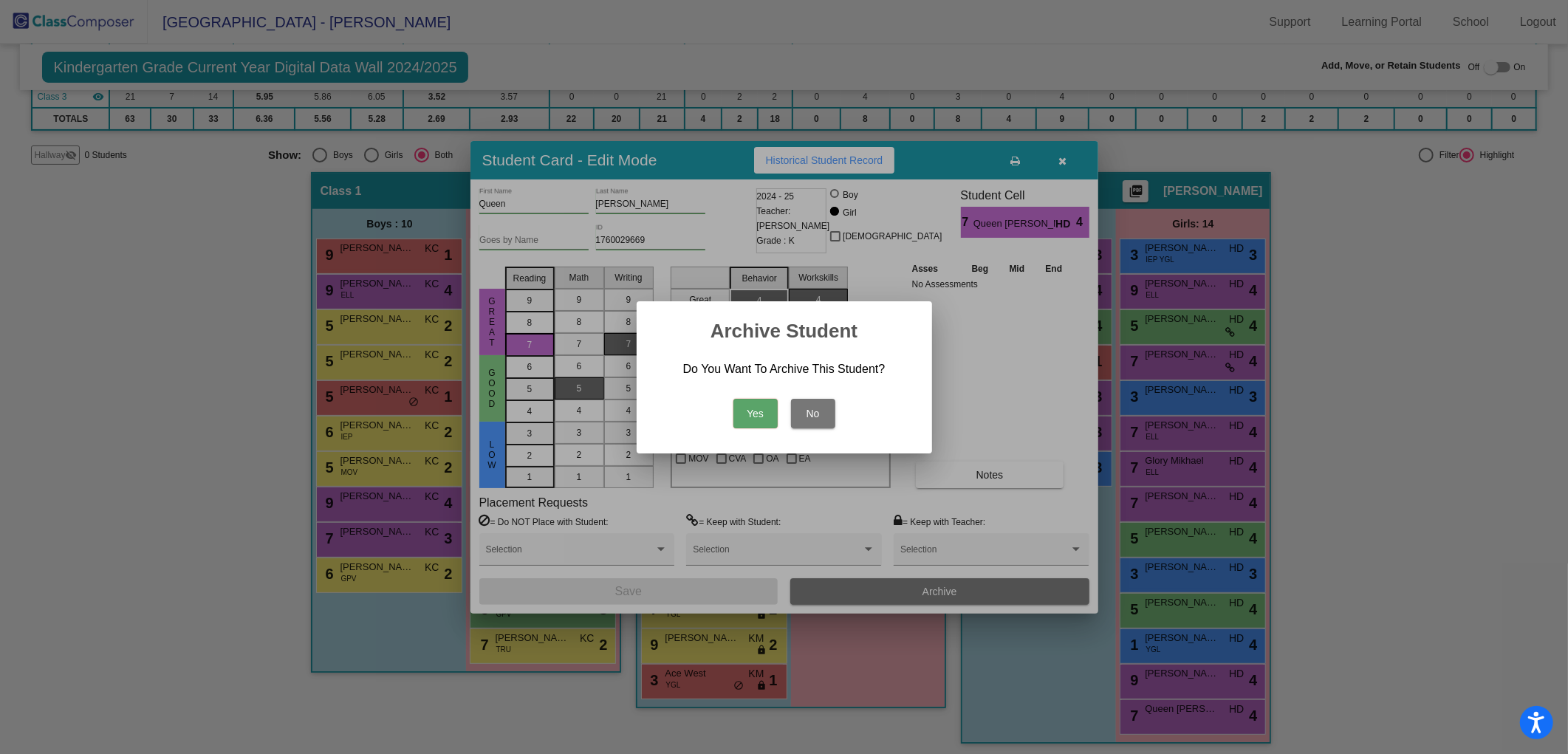
click at [764, 414] on button "Yes" at bounding box center [755, 414] width 44 height 29
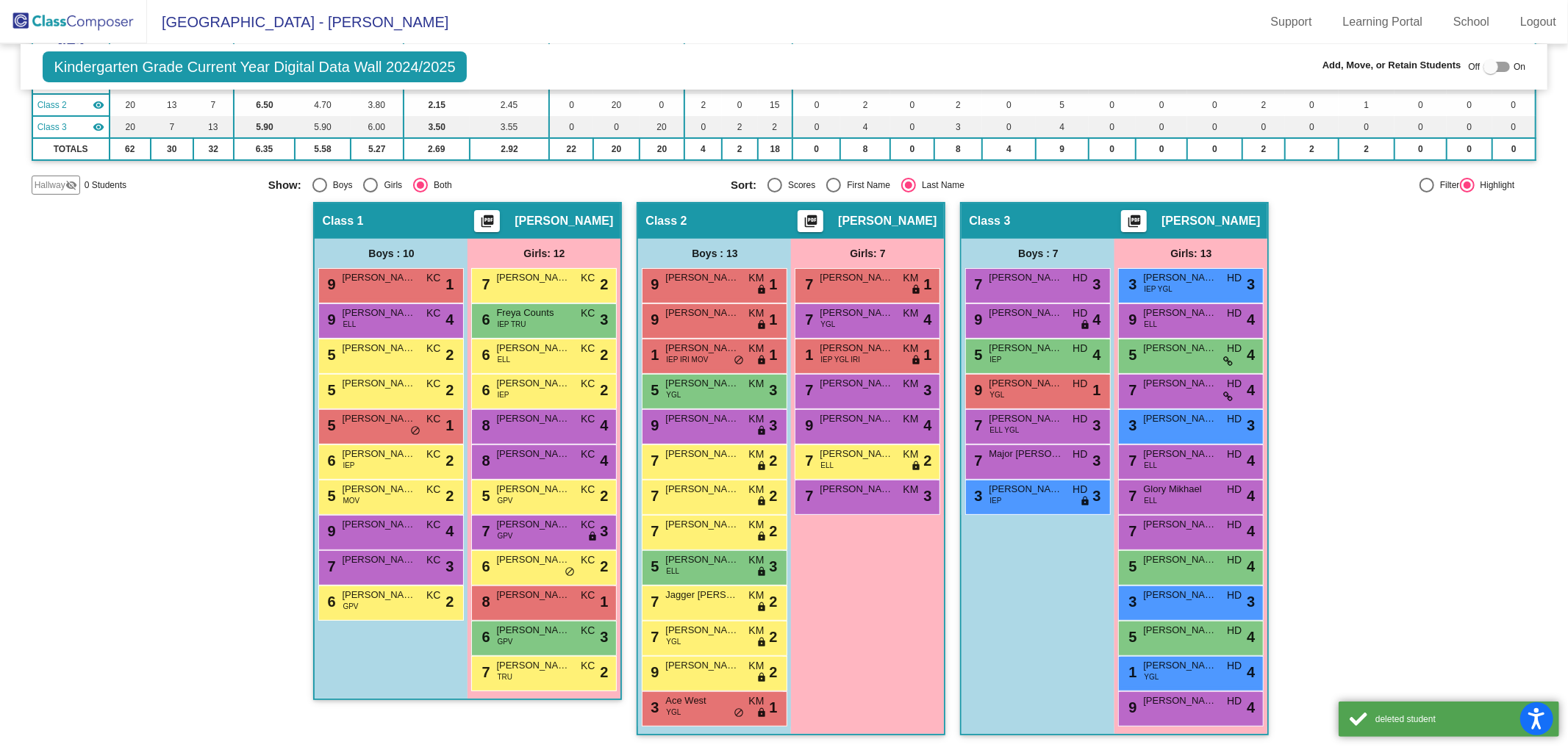
scroll to position [185, 0]
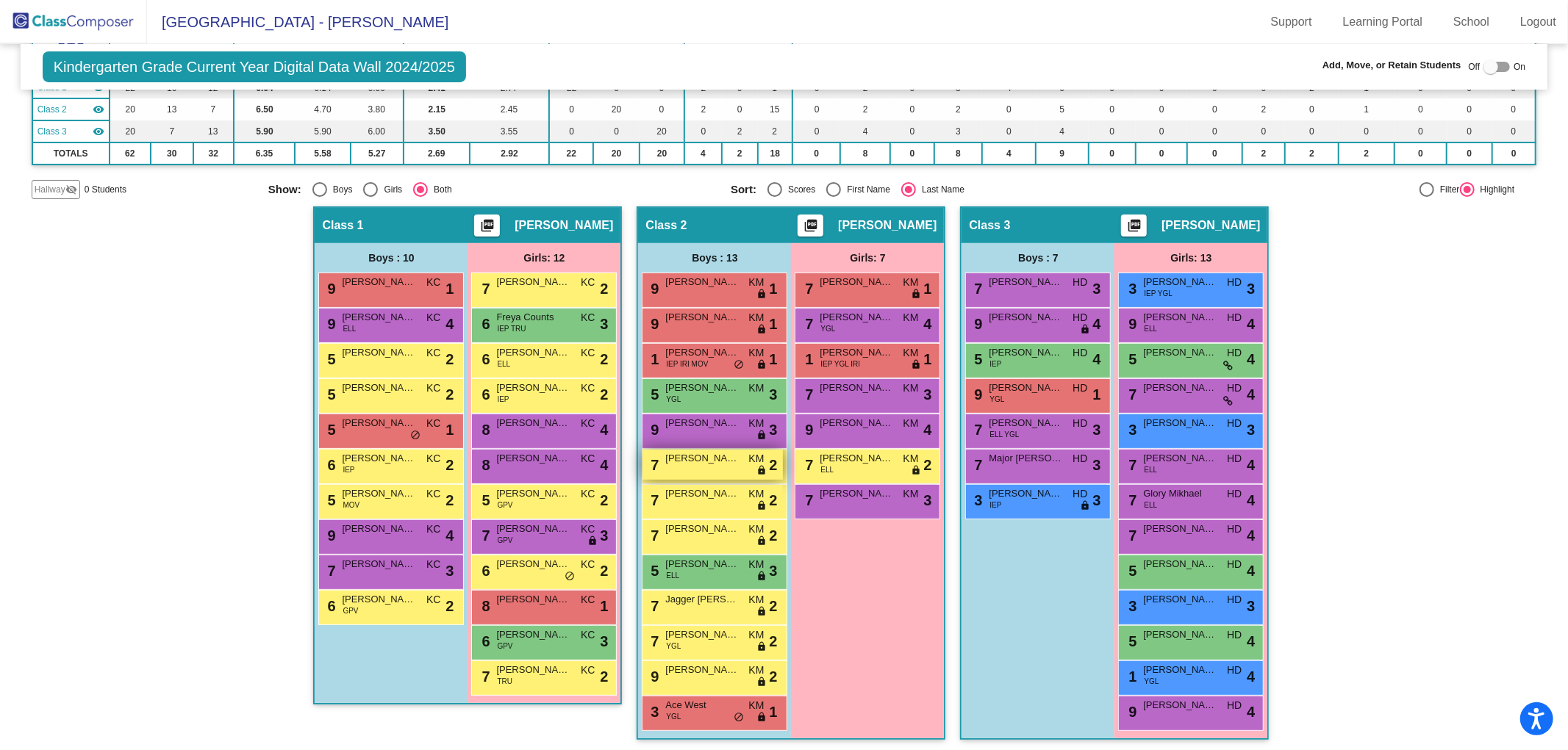
click at [719, 468] on div "7 Kashton Gonzales KM lock do_not_disturb_alt 2" at bounding box center [712, 464] width 140 height 30
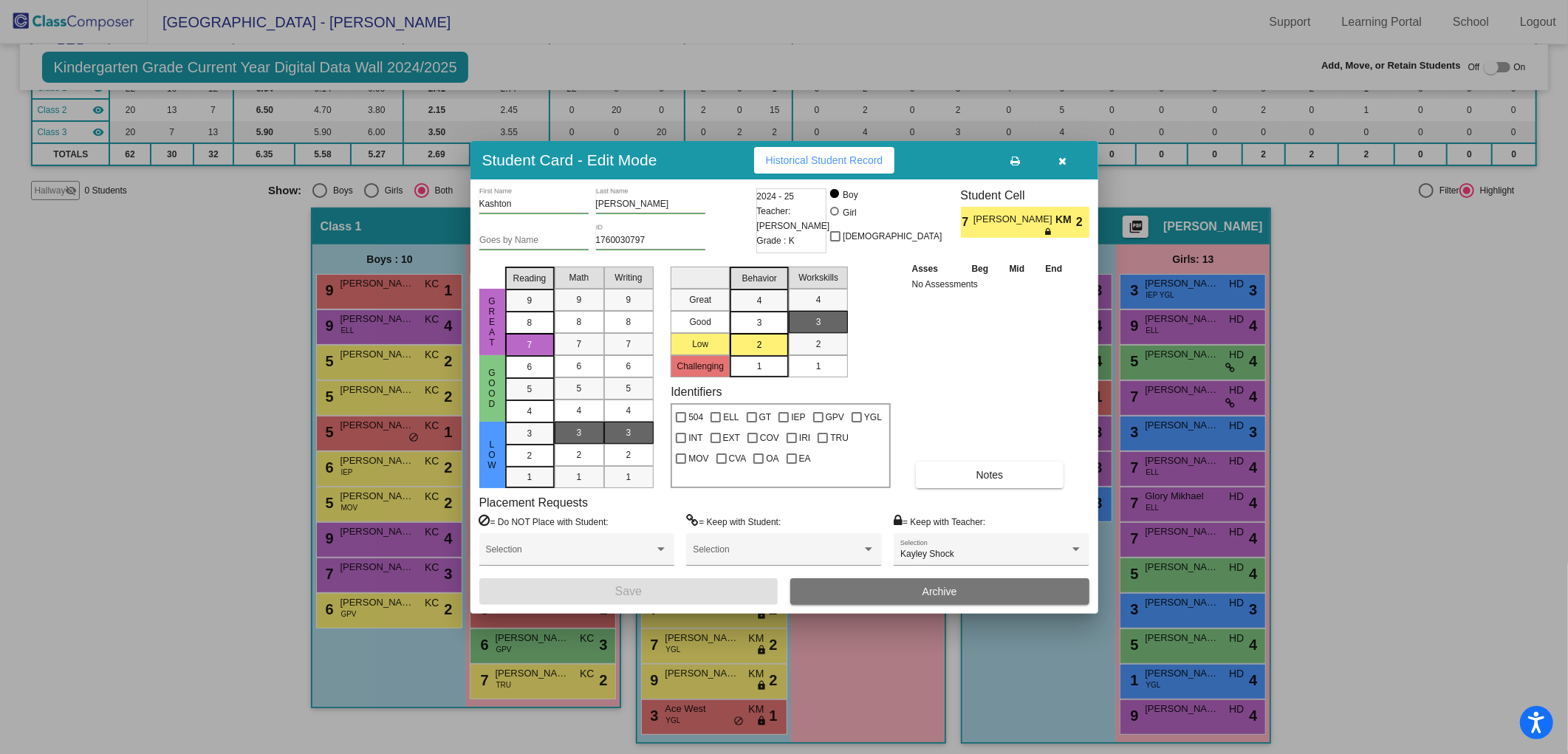
click at [1065, 159] on icon "button" at bounding box center [1063, 161] width 8 height 11
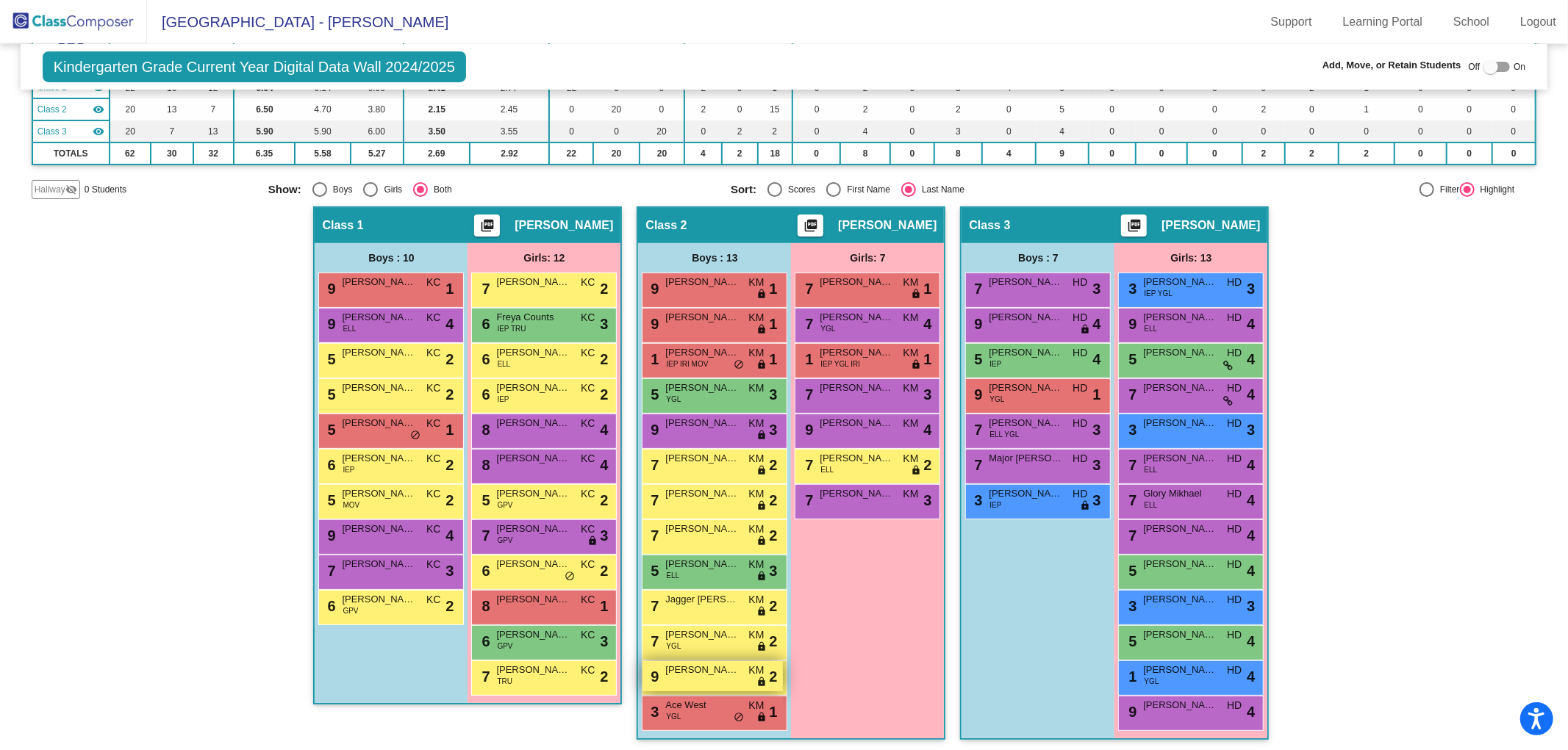
click at [693, 679] on div "9 Jack Trojanek KM lock do_not_disturb_alt 2" at bounding box center [712, 676] width 140 height 30
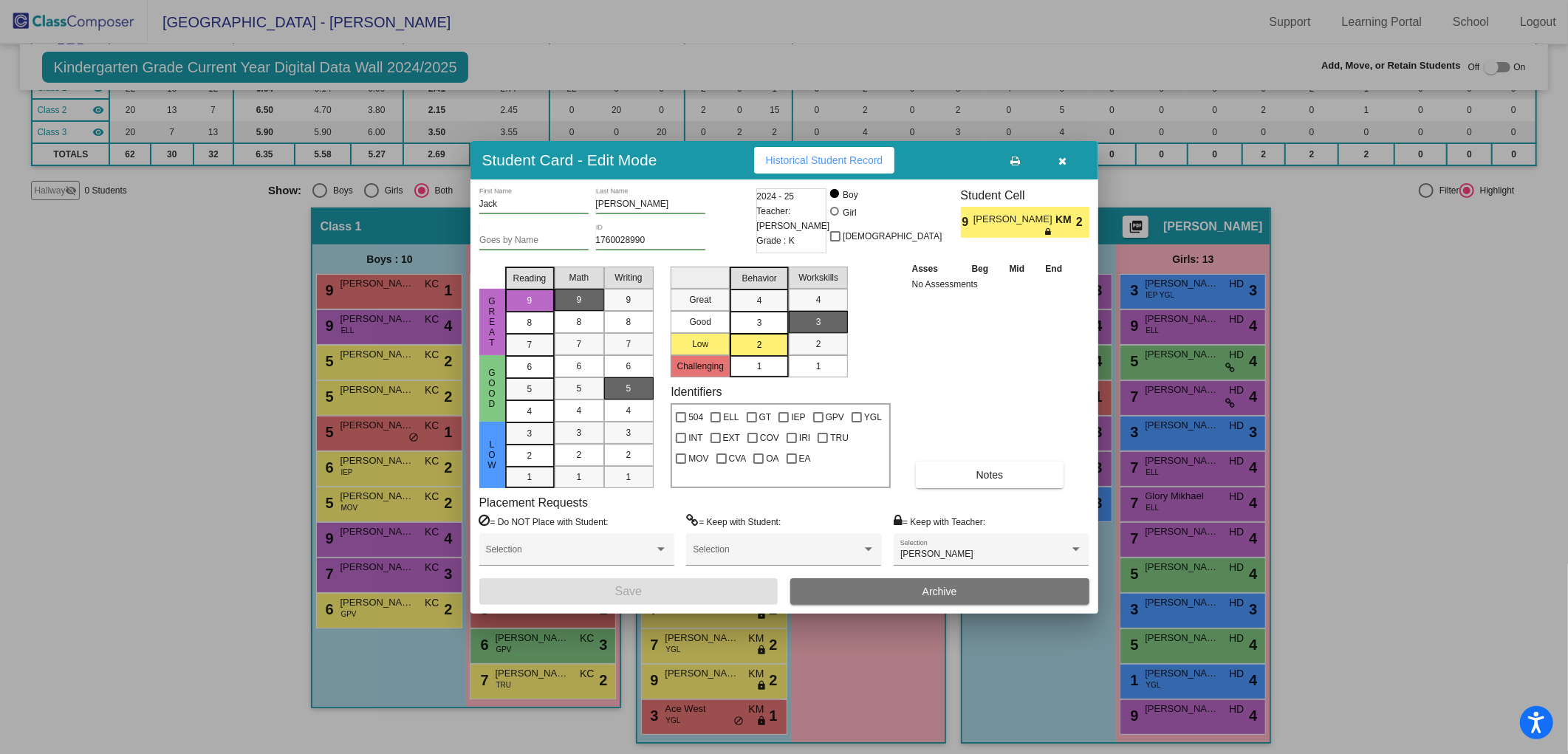
click at [1061, 164] on icon "button" at bounding box center [1063, 161] width 8 height 11
